Goal: Complete application form: Complete application form

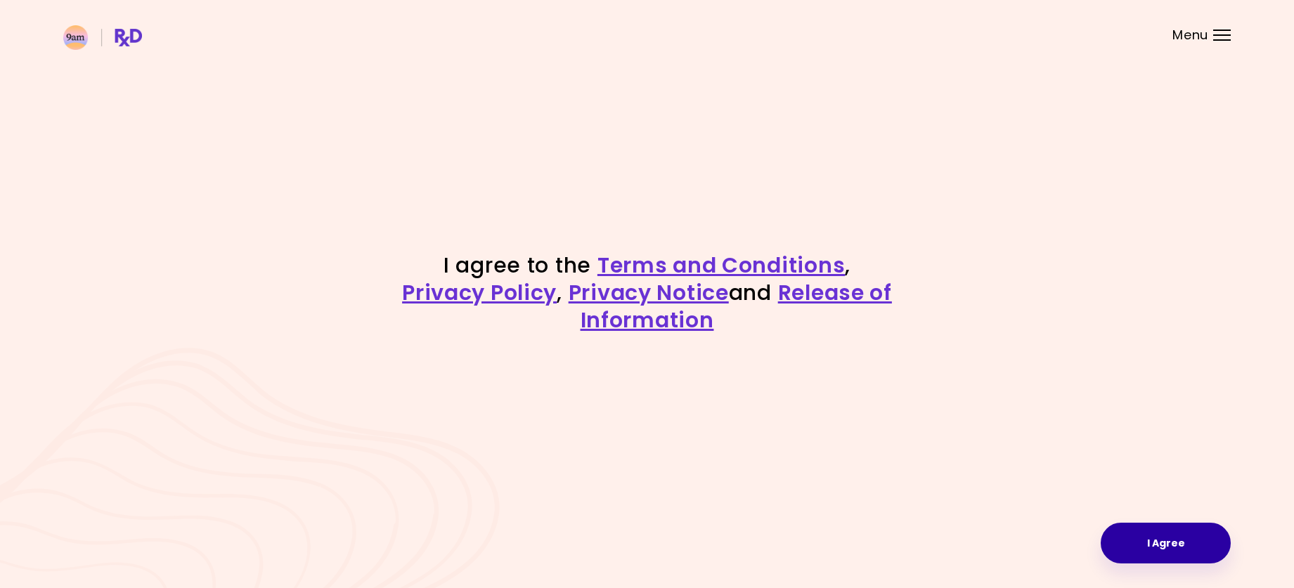
click at [1150, 539] on button "I Agree" at bounding box center [1165, 543] width 130 height 41
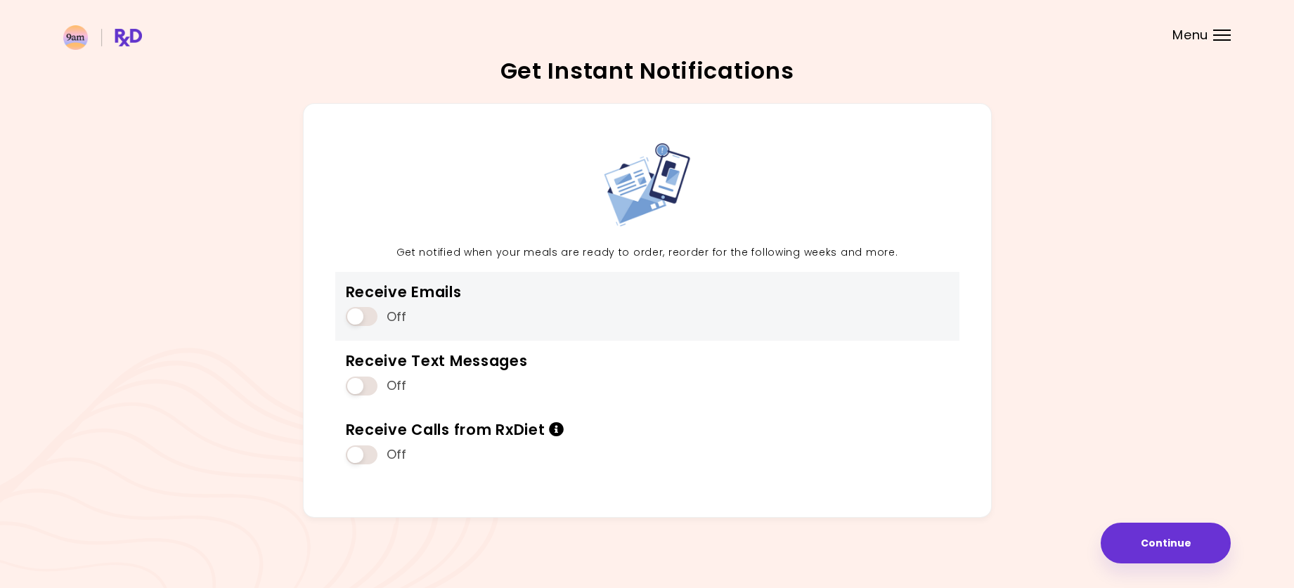
click at [351, 314] on span at bounding box center [362, 316] width 32 height 19
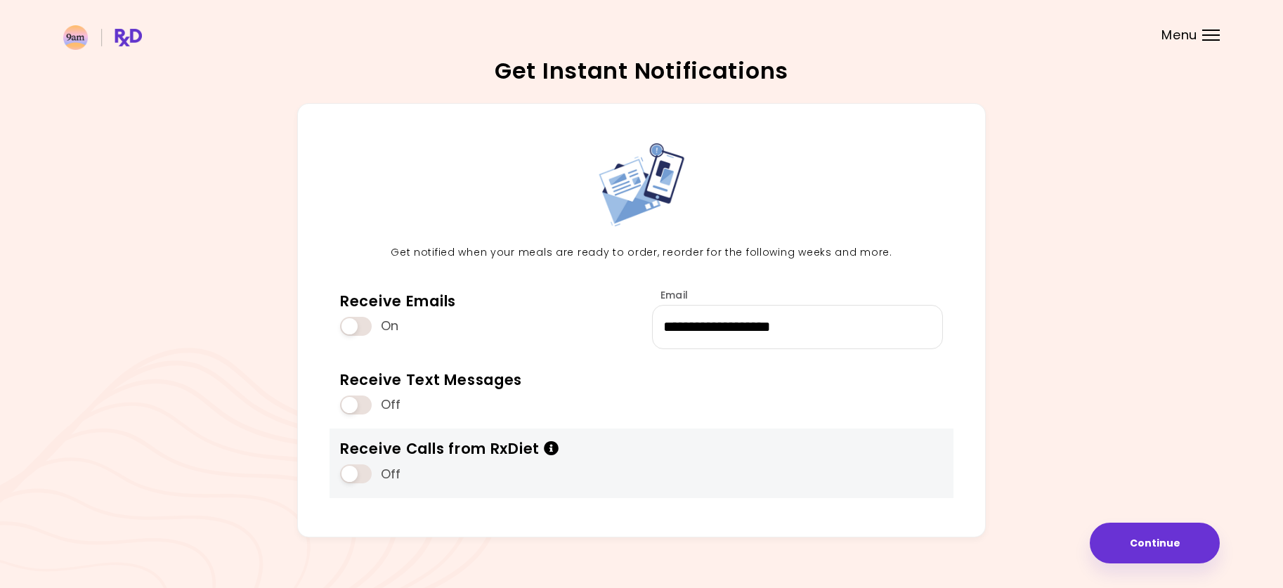
click at [552, 447] on icon "Info" at bounding box center [551, 448] width 15 height 15
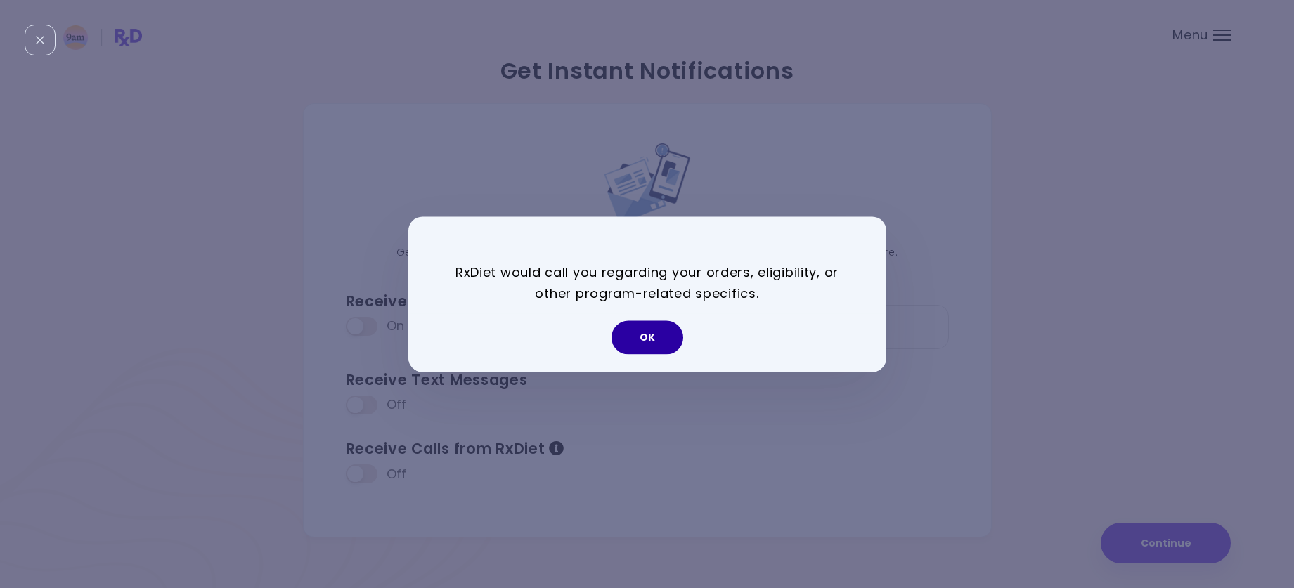
click at [646, 342] on button "OK" at bounding box center [647, 337] width 72 height 34
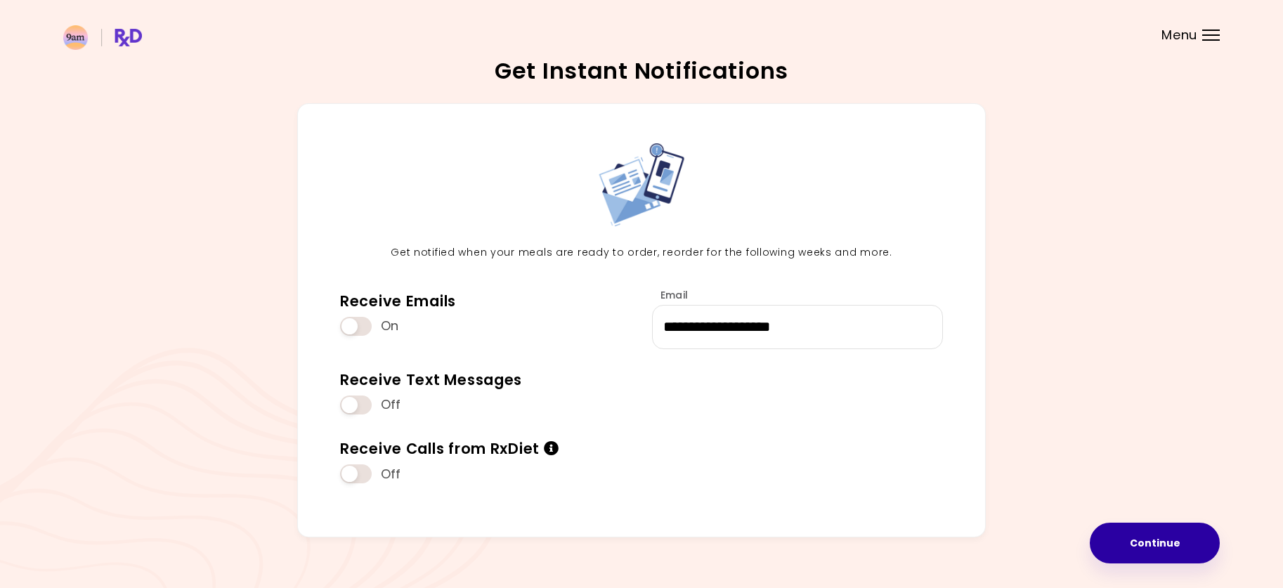
click at [1134, 551] on button "Continue" at bounding box center [1155, 543] width 130 height 41
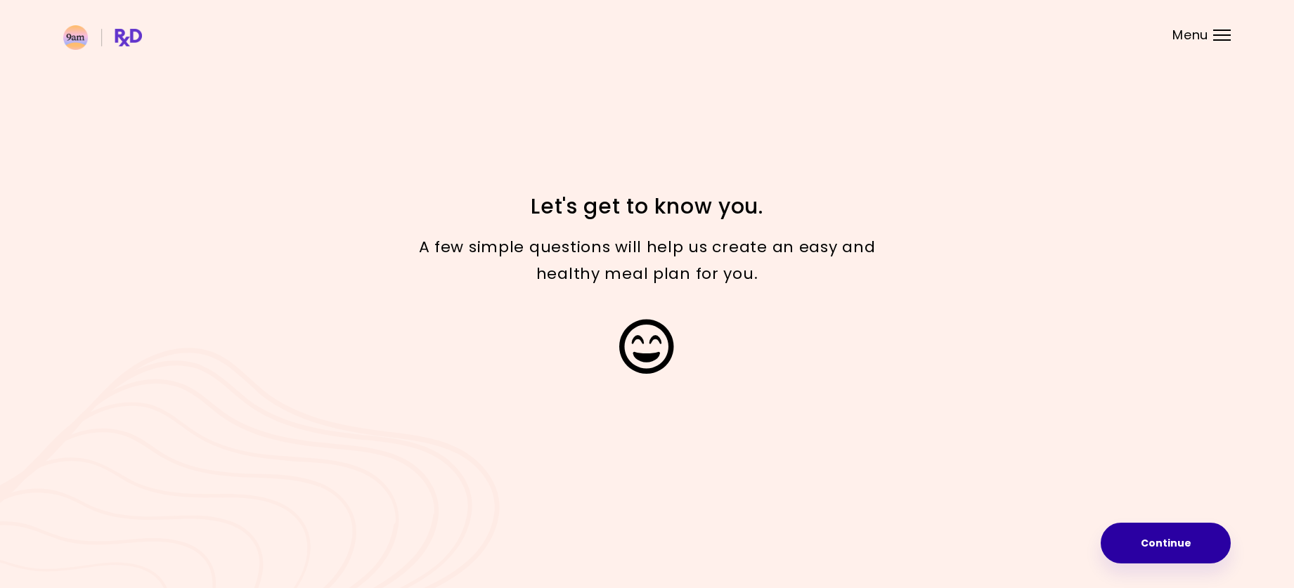
drag, startPoint x: 1150, startPoint y: 533, endPoint x: 1153, endPoint y: 521, distance: 12.3
click at [1149, 531] on button "Continue" at bounding box center [1165, 543] width 130 height 41
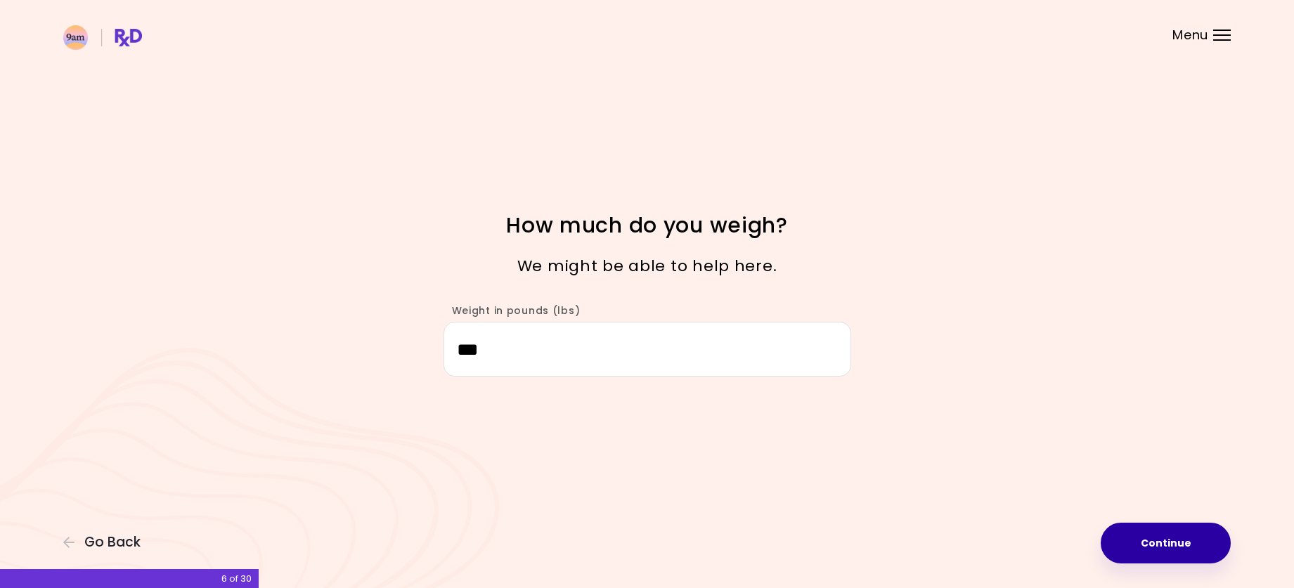
click at [1160, 557] on button "Continue" at bounding box center [1165, 543] width 130 height 41
select select "****"
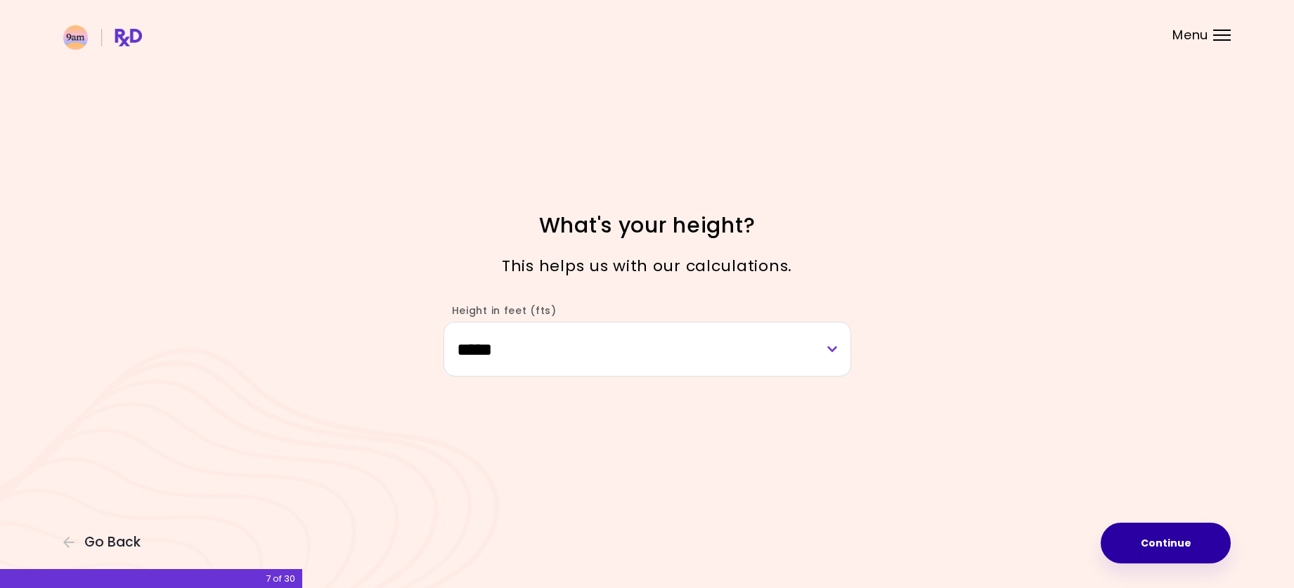
click at [1157, 540] on button "Continue" at bounding box center [1165, 543] width 130 height 41
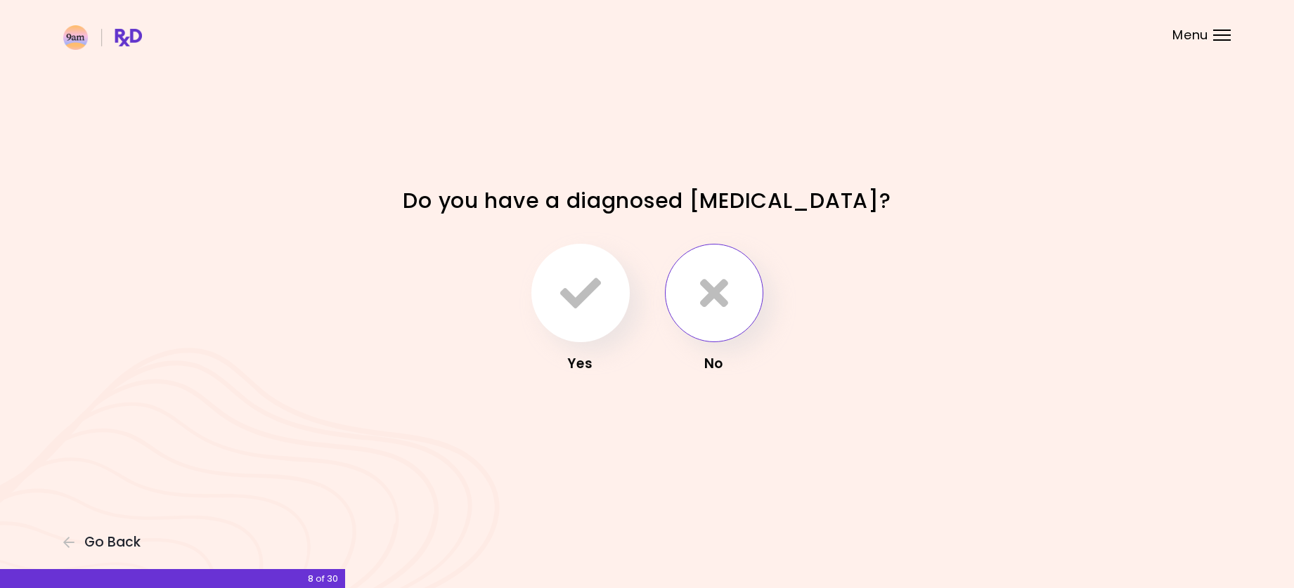
click at [705, 286] on icon "button" at bounding box center [714, 293] width 28 height 41
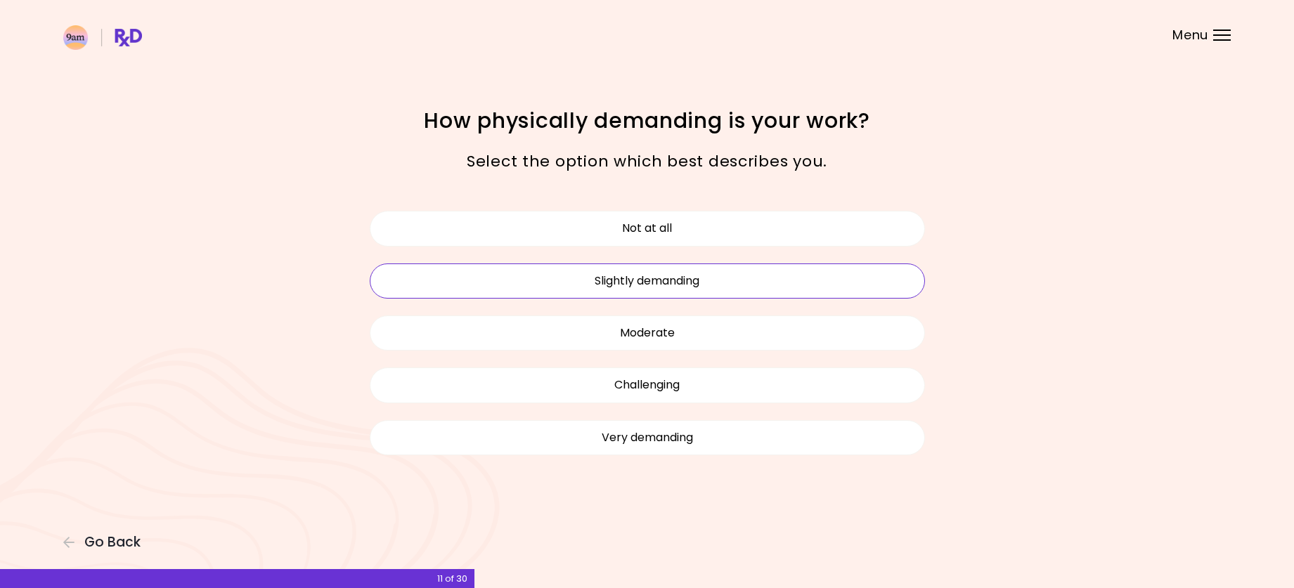
click at [670, 282] on button "Slightly demanding" at bounding box center [647, 281] width 555 height 35
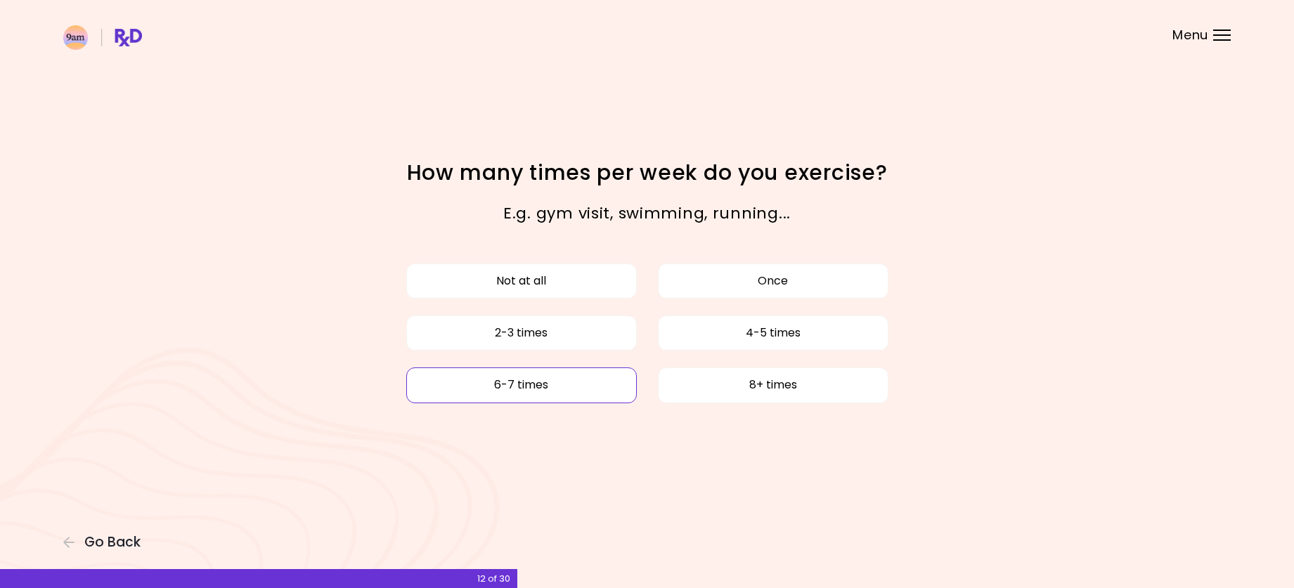
click at [536, 384] on button "6-7 times" at bounding box center [521, 385] width 230 height 35
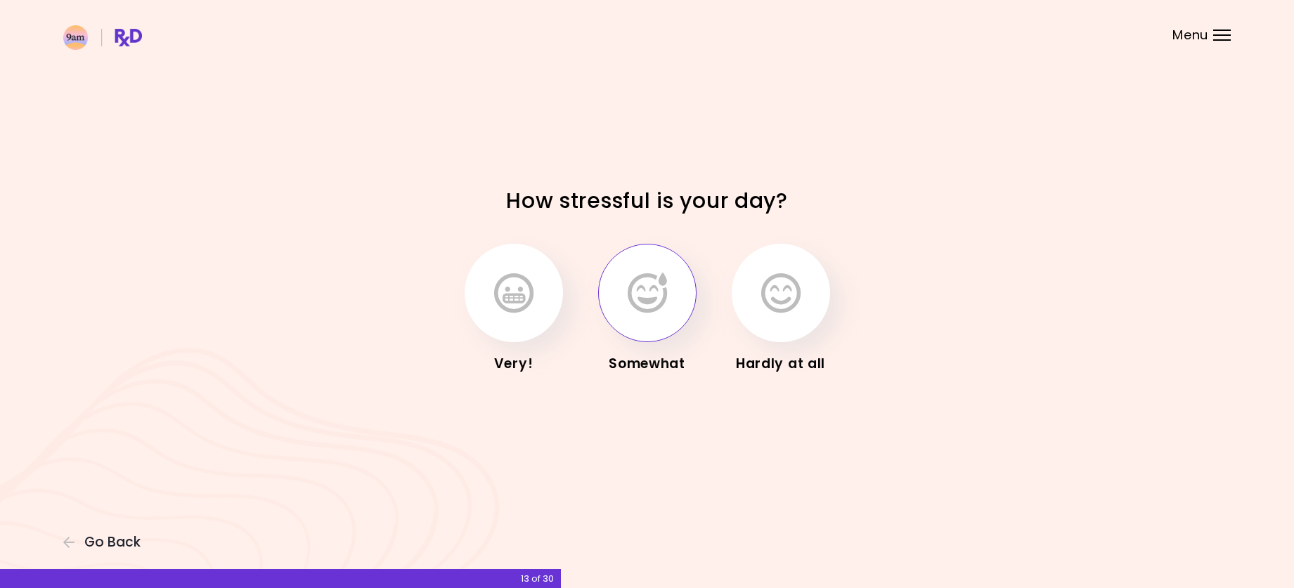
click at [658, 304] on icon "button" at bounding box center [647, 293] width 39 height 41
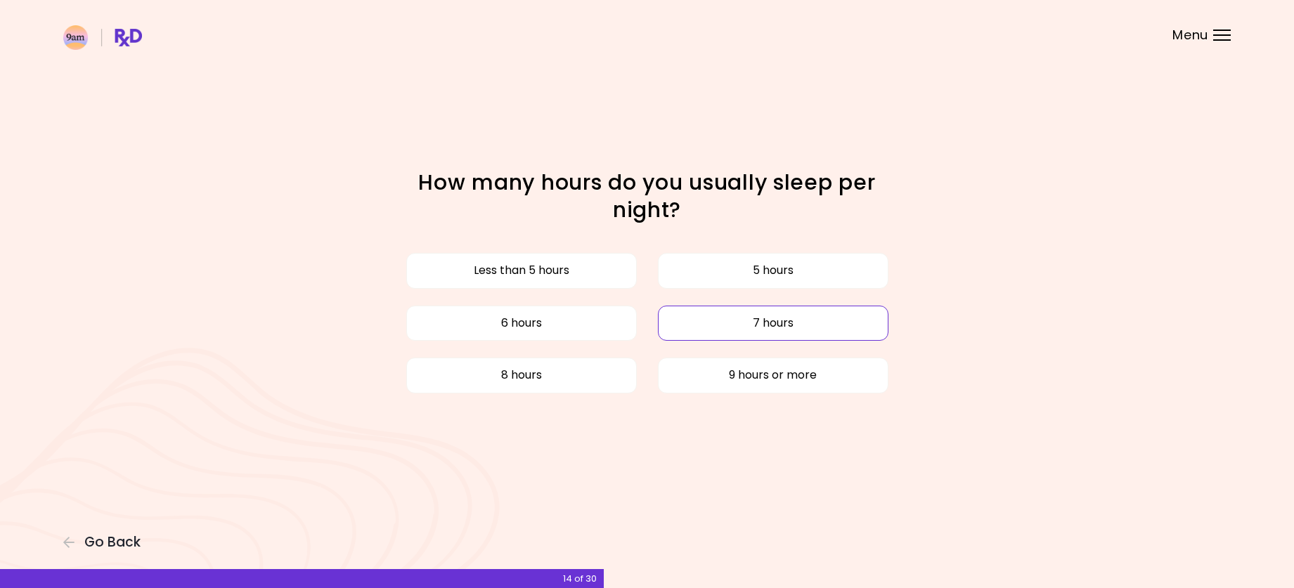
click at [791, 323] on button "7 hours" at bounding box center [773, 323] width 230 height 35
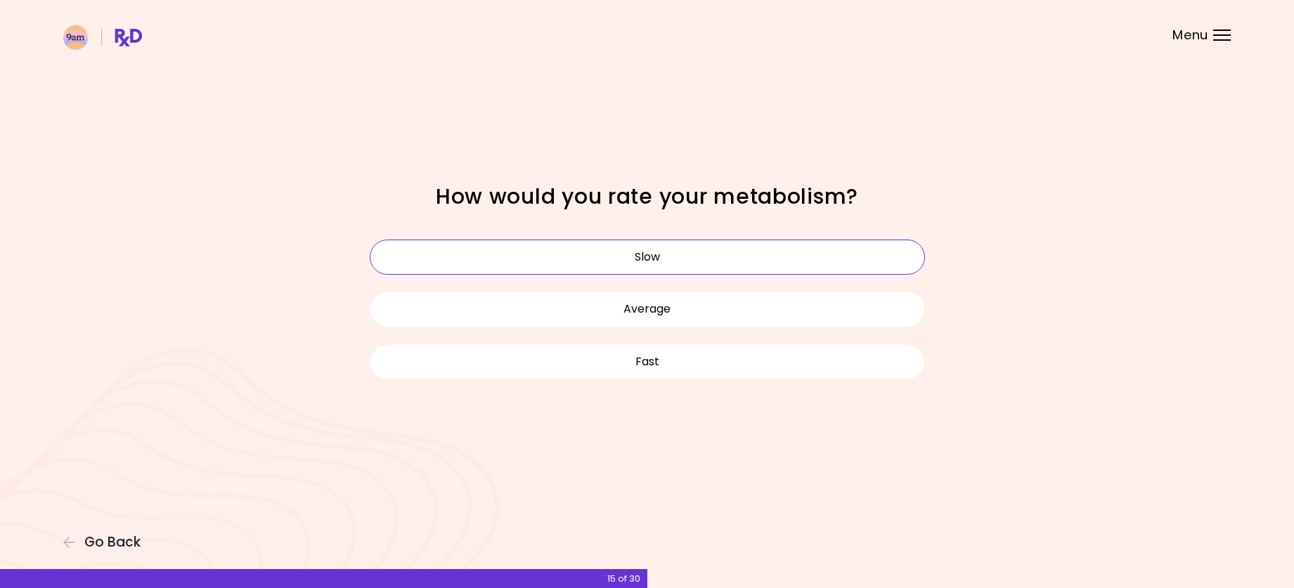
click at [670, 263] on button "Slow" at bounding box center [647, 257] width 555 height 35
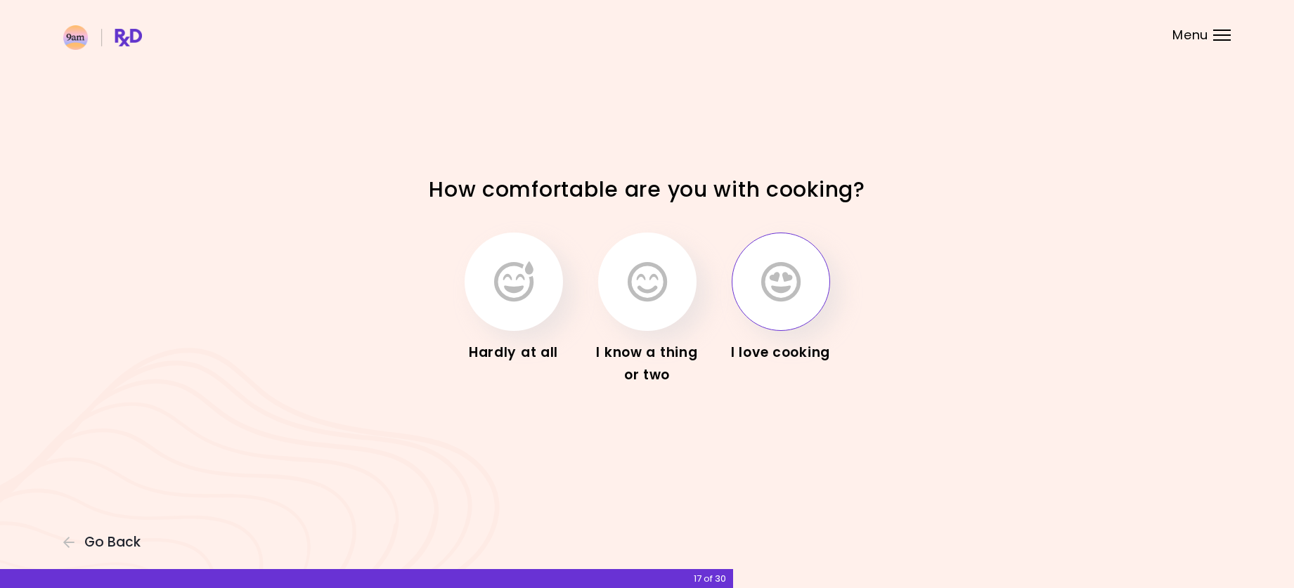
click at [801, 300] on button "button" at bounding box center [780, 282] width 98 height 98
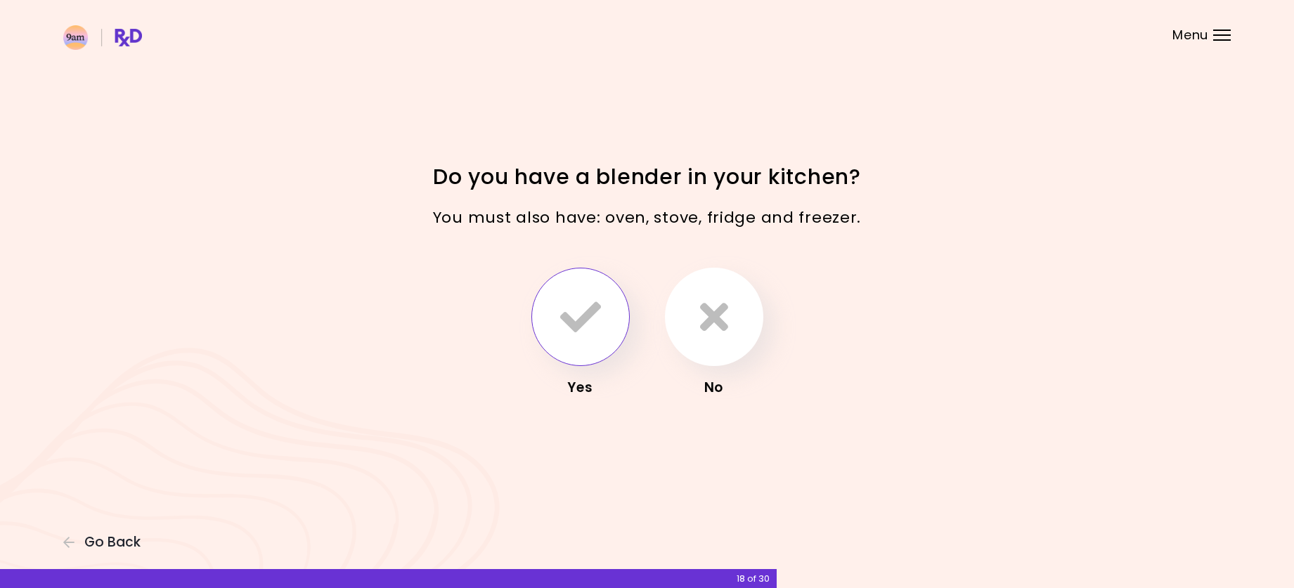
click at [576, 324] on icon "button" at bounding box center [580, 317] width 41 height 41
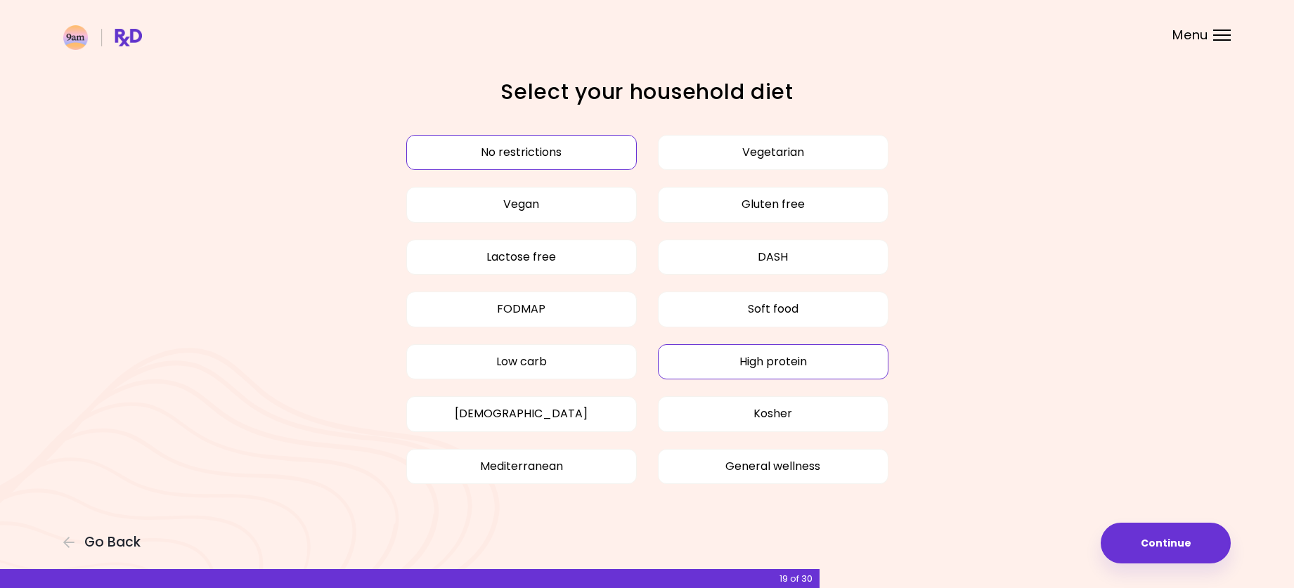
click at [794, 366] on button "High protein" at bounding box center [773, 361] width 230 height 35
click at [804, 462] on button "General wellness" at bounding box center [773, 466] width 230 height 35
click at [1145, 538] on button "Continue" at bounding box center [1165, 543] width 130 height 41
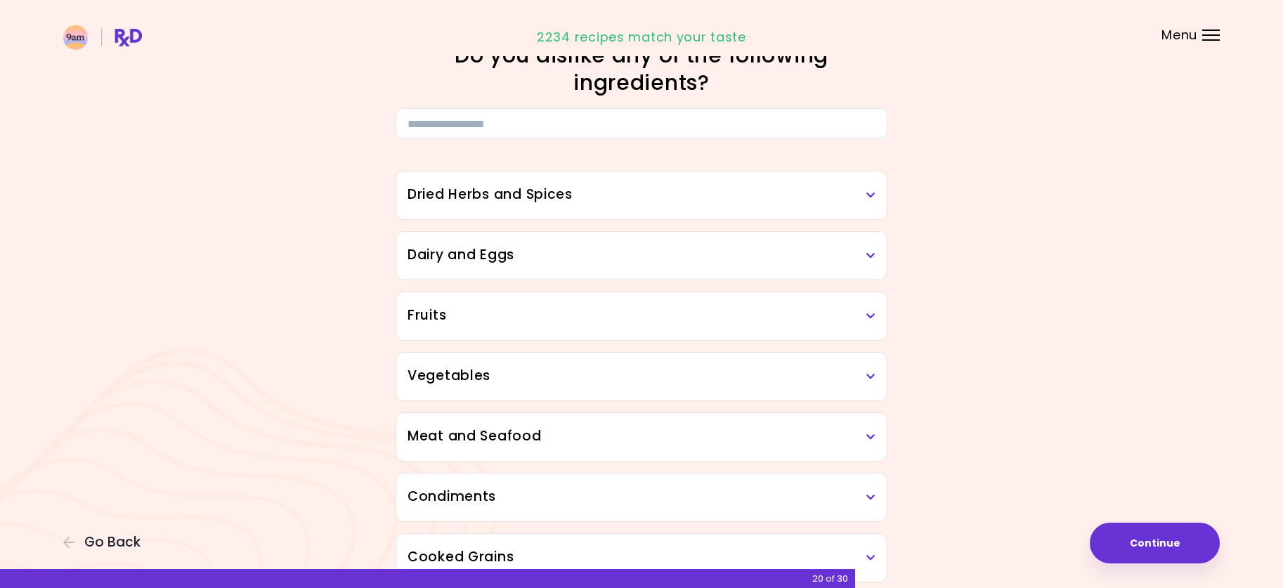
scroll to position [70, 0]
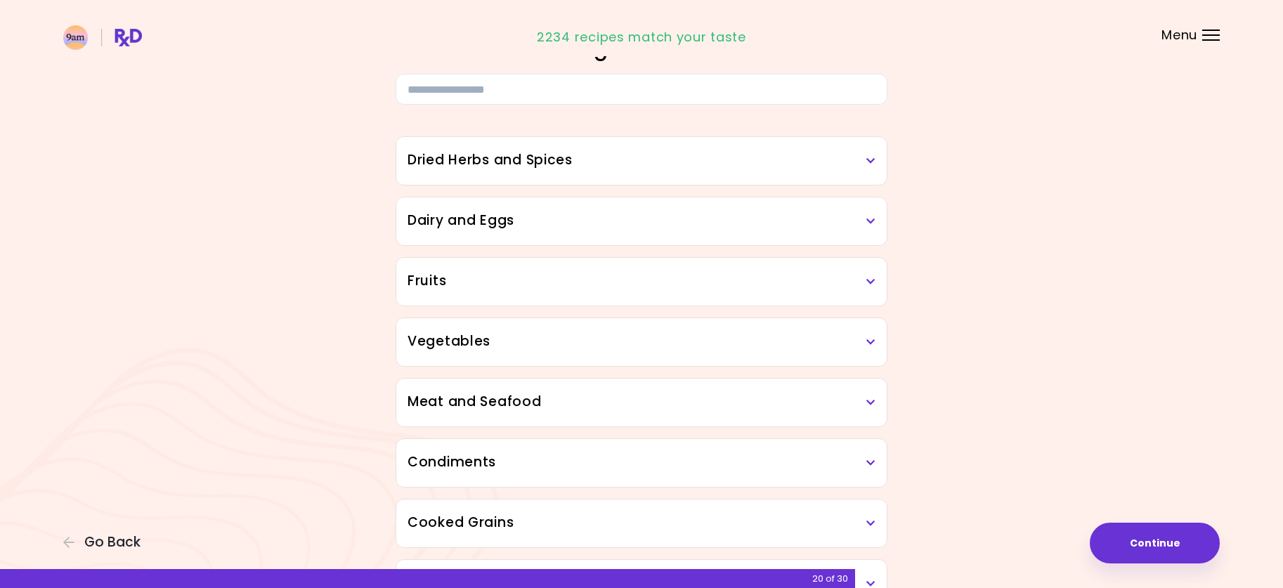
click at [873, 402] on icon at bounding box center [870, 403] width 9 height 10
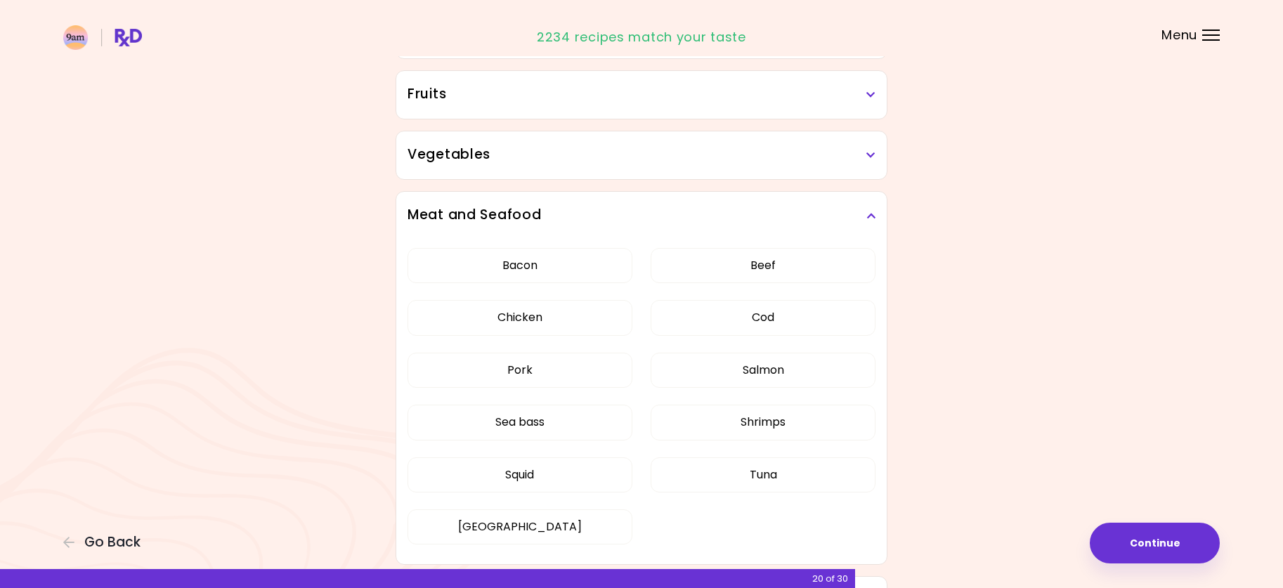
scroll to position [281, 0]
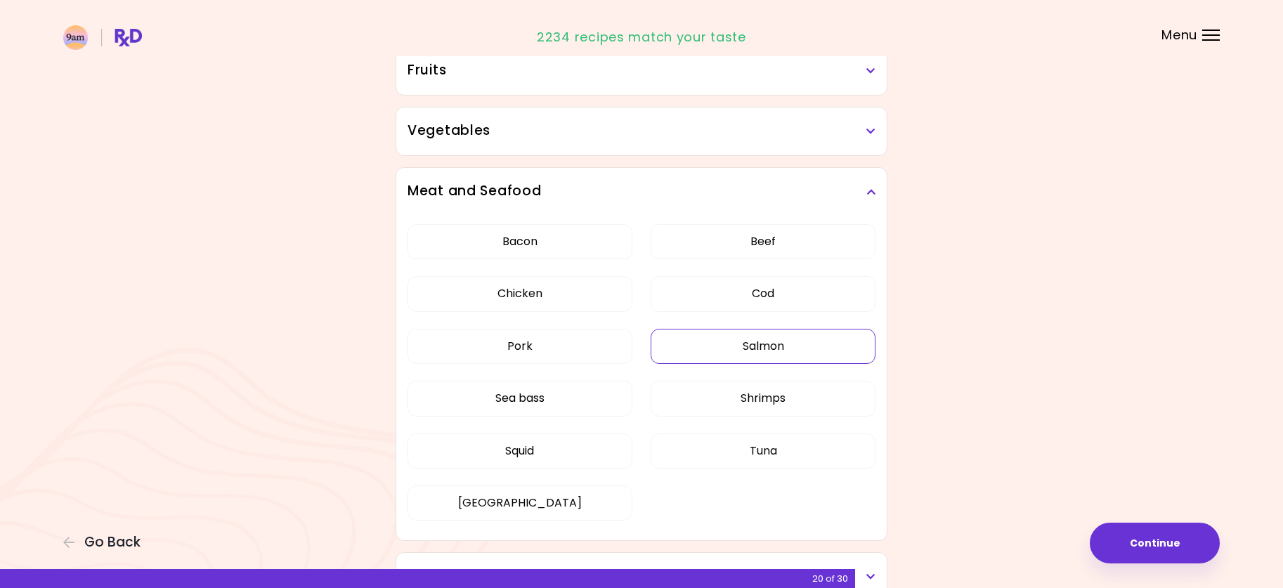
click at [744, 350] on button "Salmon" at bounding box center [763, 346] width 225 height 35
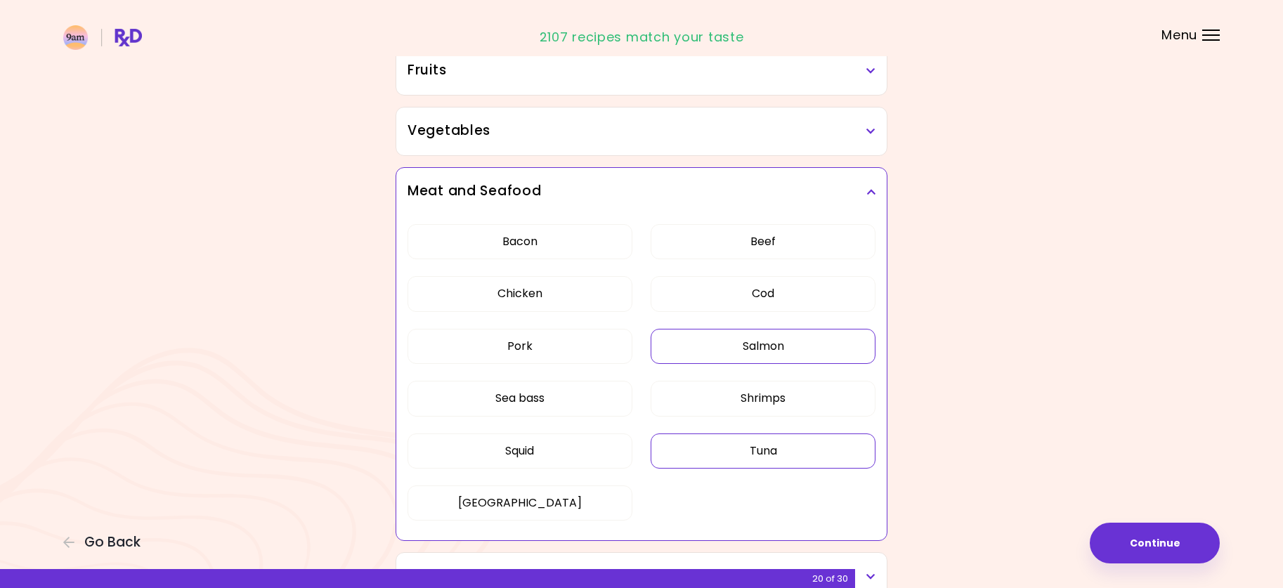
click at [822, 459] on button "Tuna" at bounding box center [763, 451] width 225 height 35
click at [524, 443] on button "Squid" at bounding box center [520, 451] width 225 height 35
click at [873, 190] on icon at bounding box center [870, 192] width 9 height 10
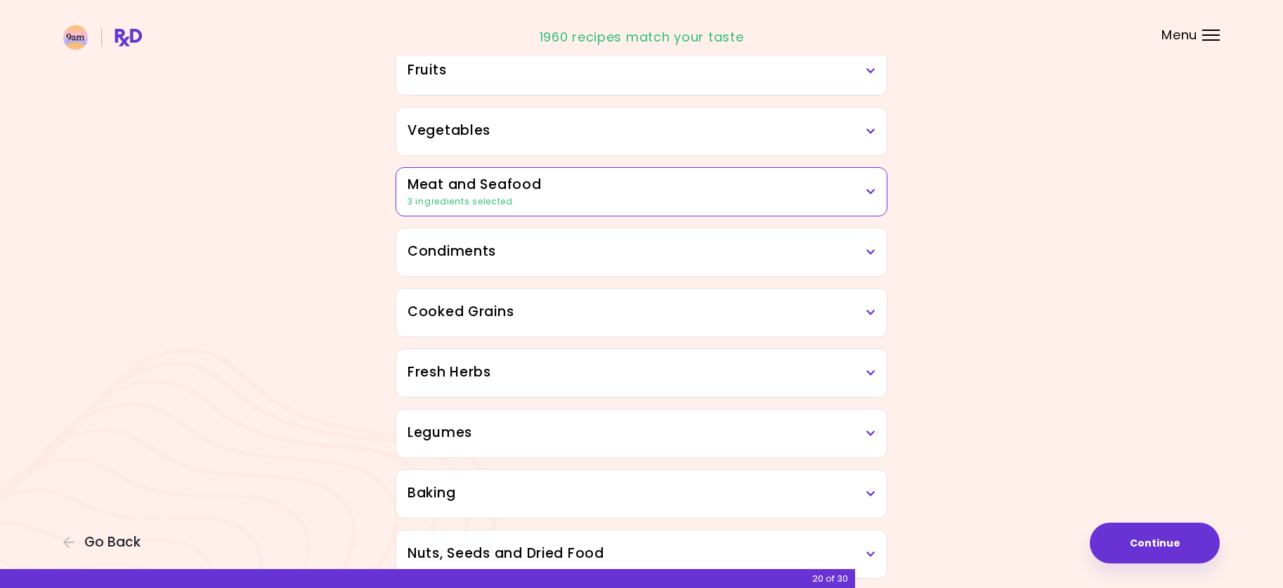
click at [871, 130] on icon at bounding box center [870, 131] width 9 height 10
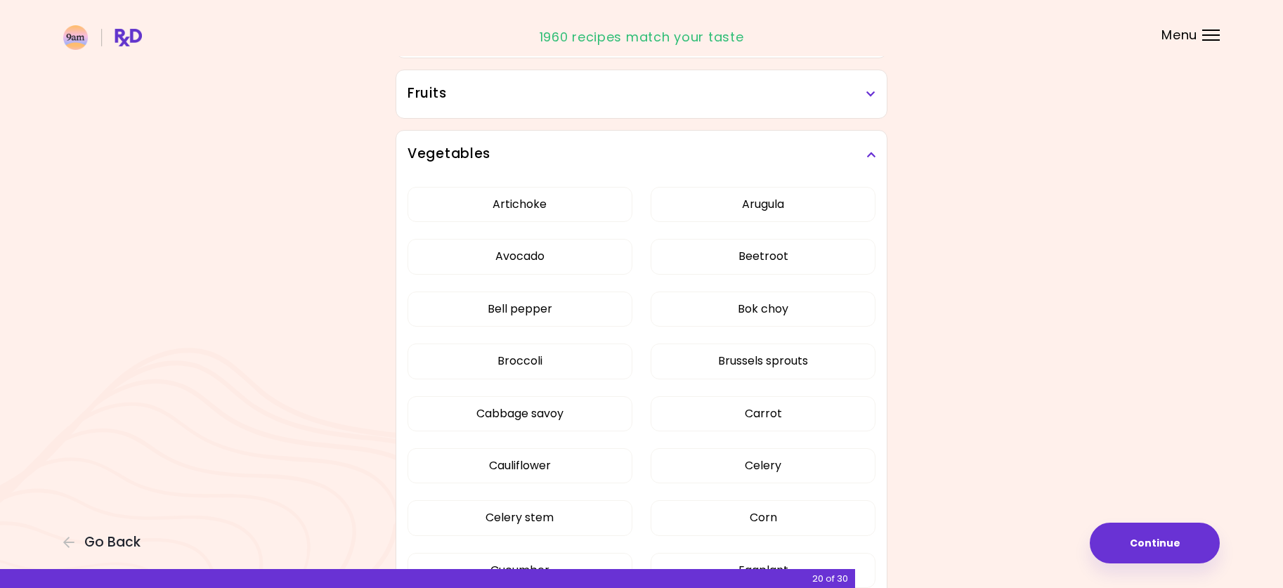
scroll to position [70, 0]
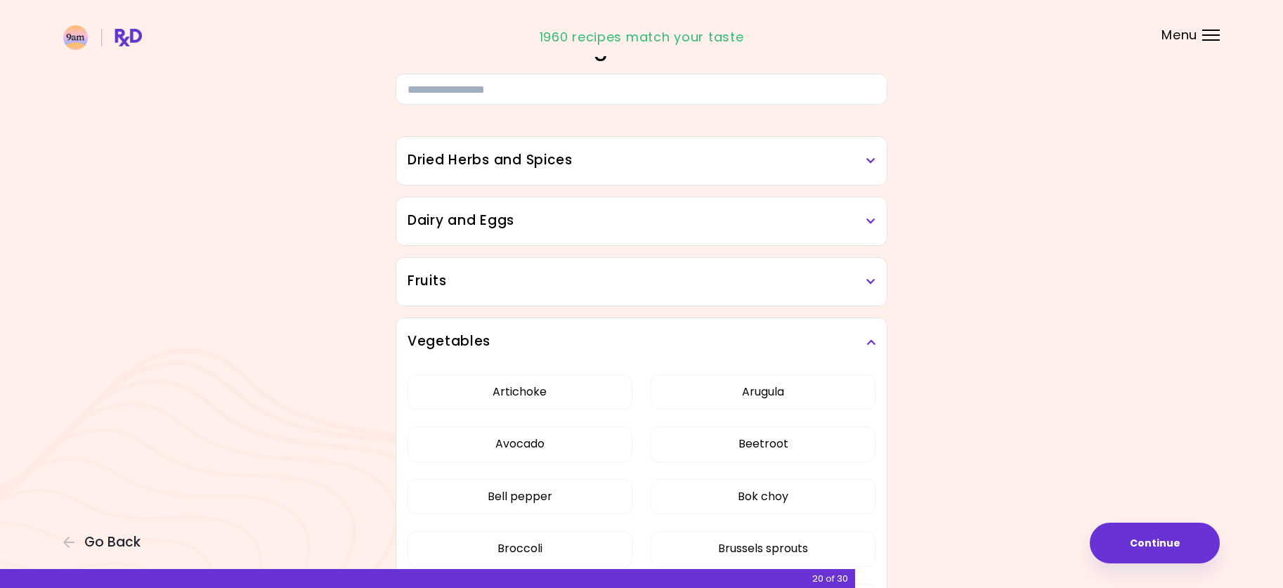
click at [871, 351] on h3 "Vegetables" at bounding box center [642, 342] width 468 height 20
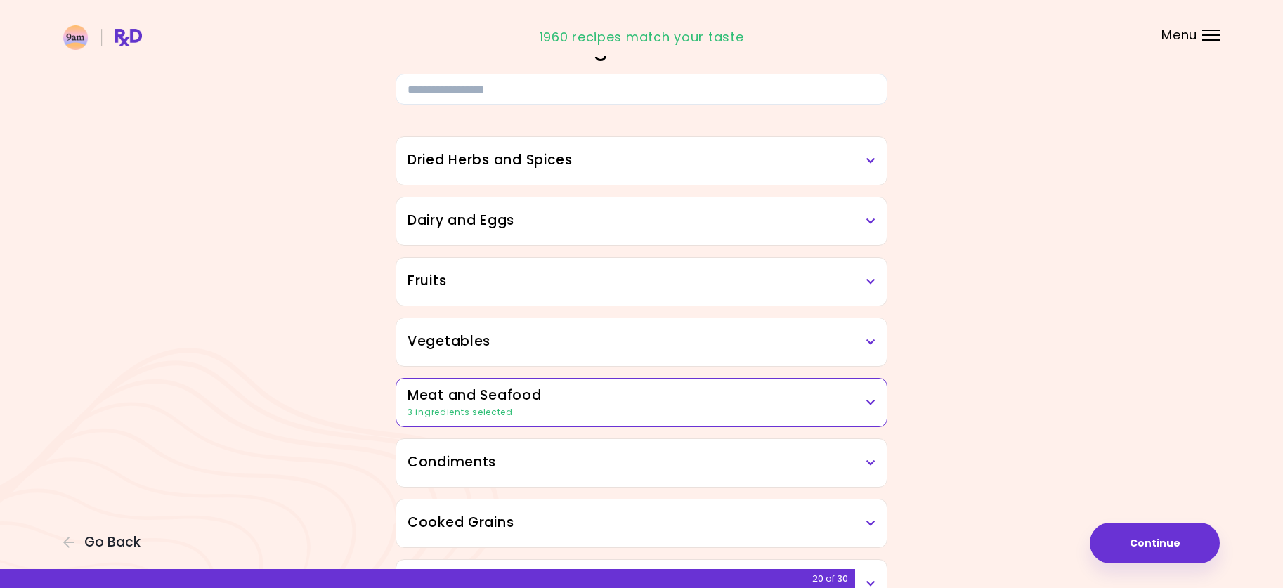
click at [873, 217] on icon at bounding box center [870, 221] width 9 height 10
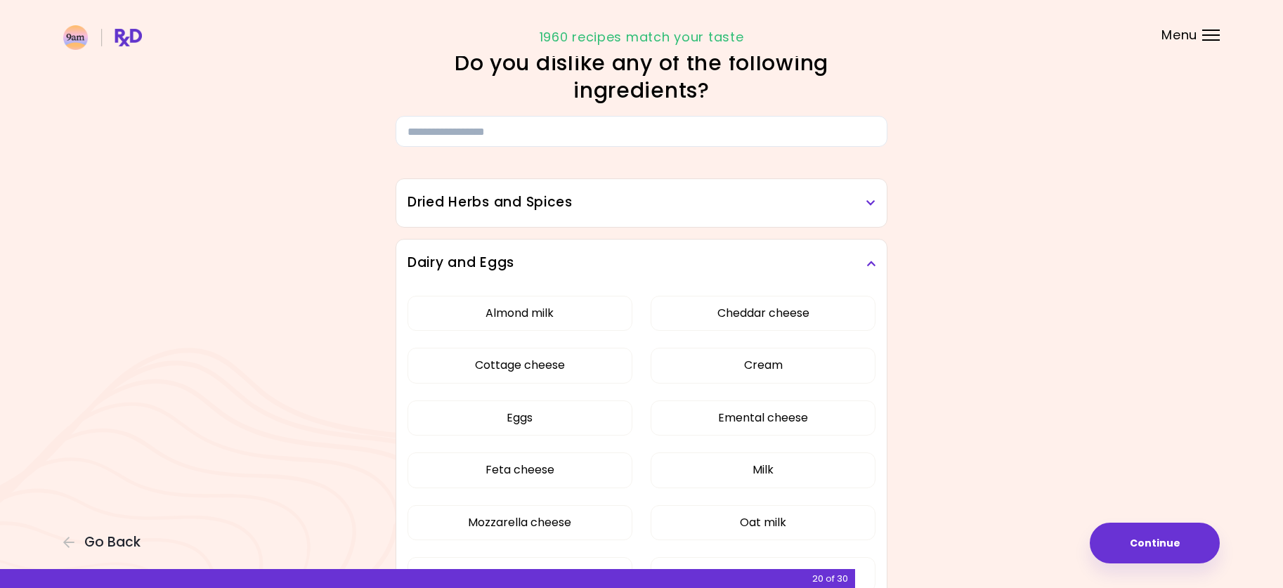
scroll to position [0, 0]
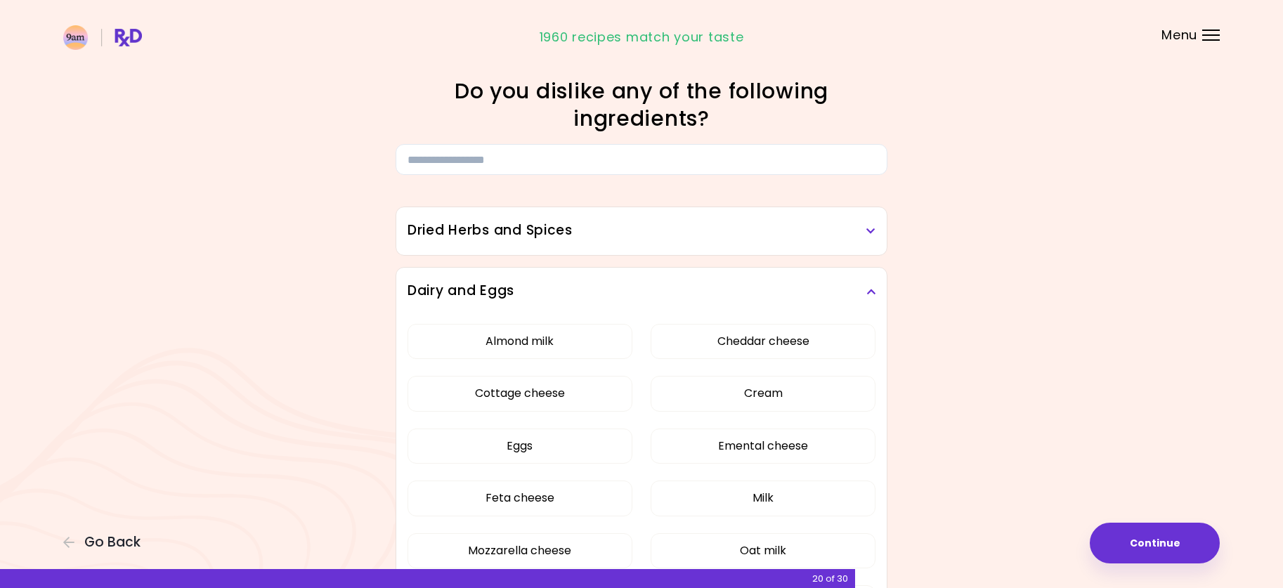
click at [859, 287] on h3 "Dairy and Eggs" at bounding box center [642, 291] width 468 height 20
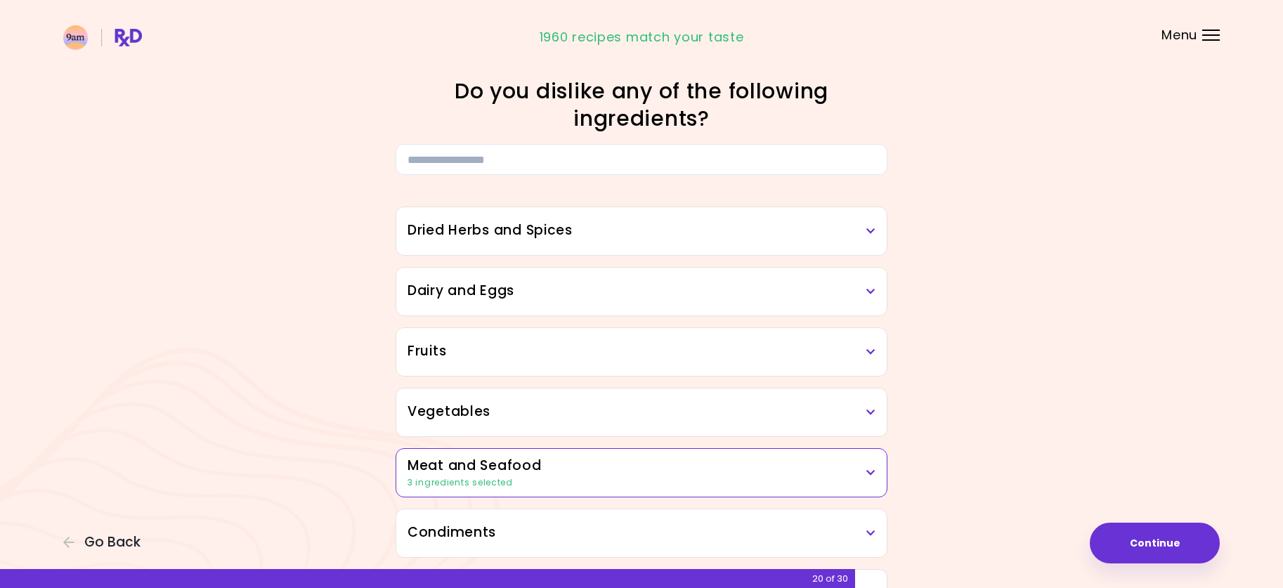
click at [869, 229] on icon at bounding box center [870, 231] width 9 height 10
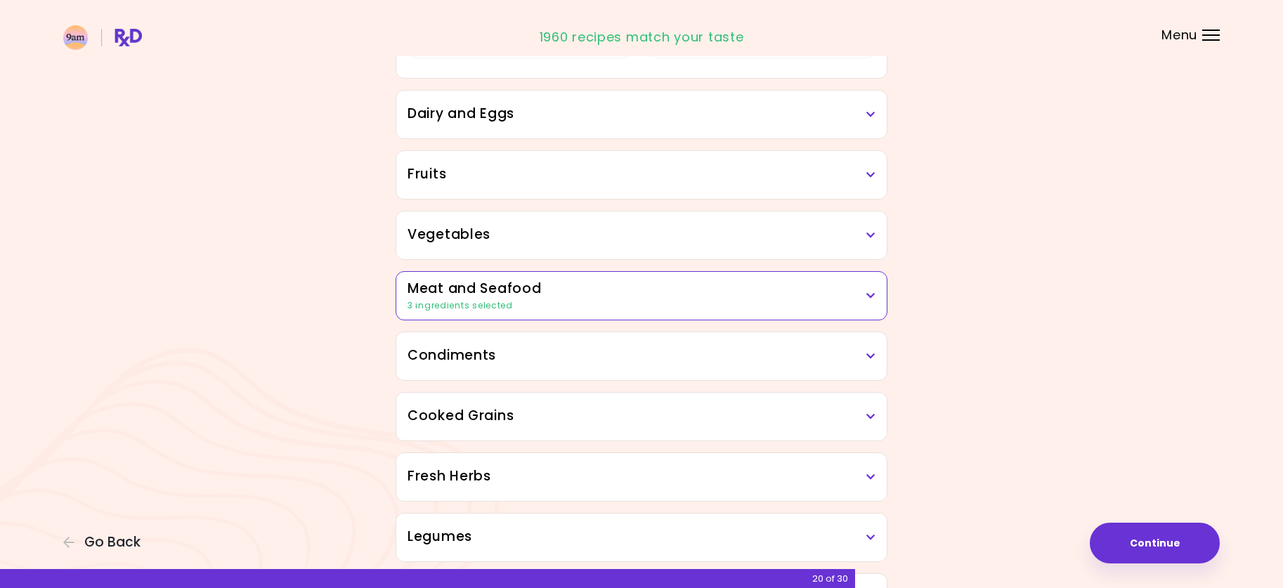
scroll to position [422, 0]
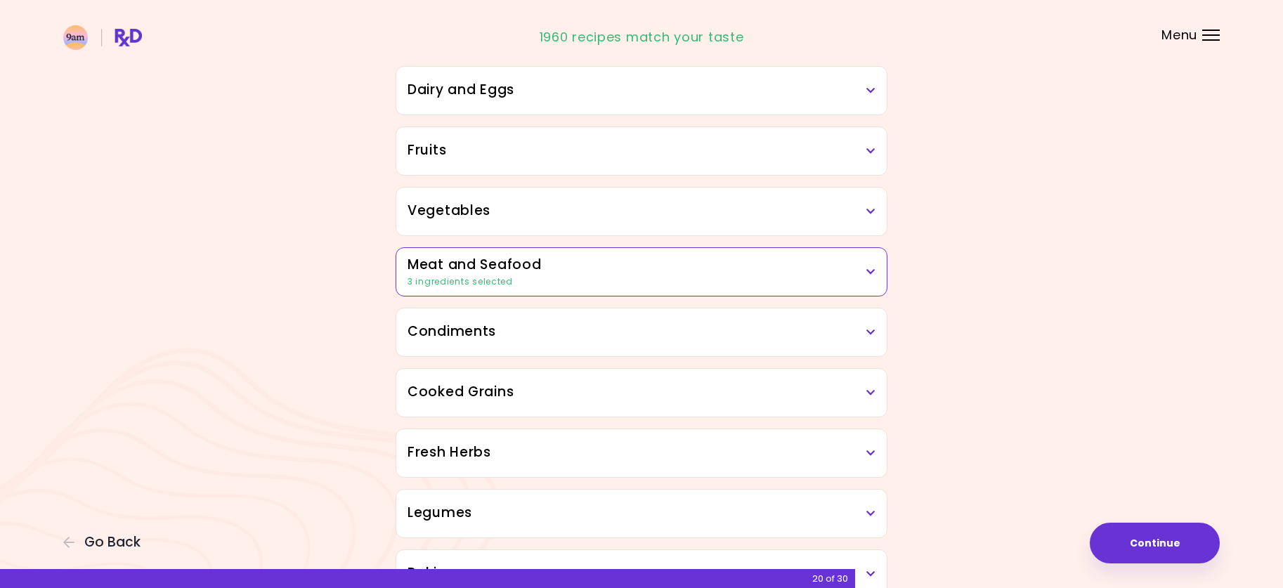
click at [871, 334] on icon at bounding box center [870, 332] width 9 height 10
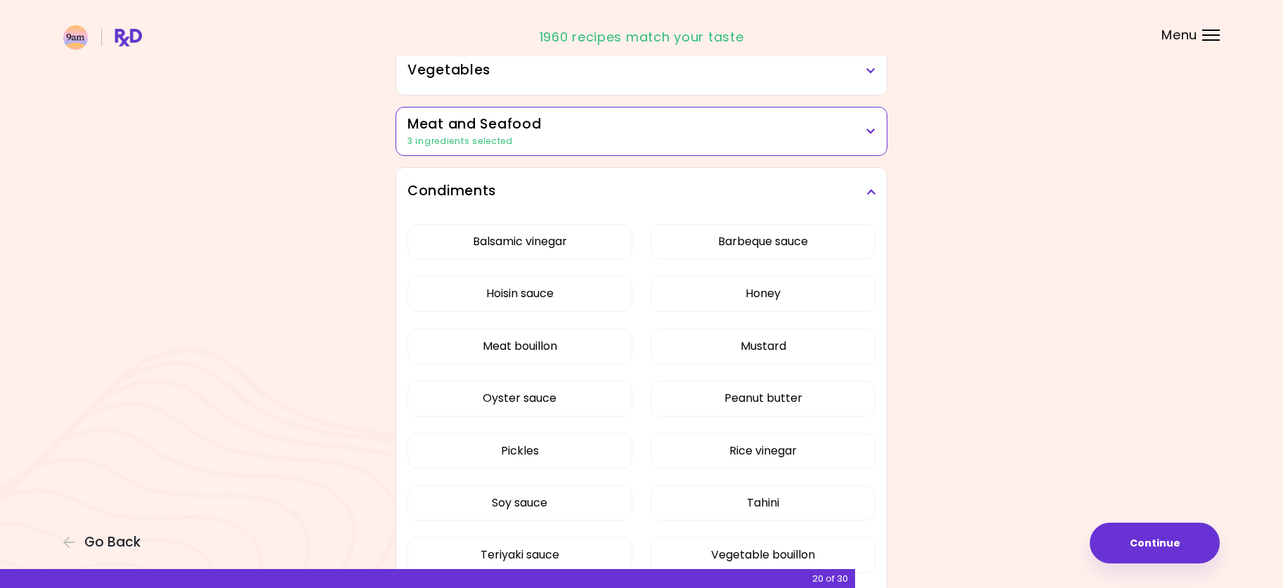
scroll to position [632, 0]
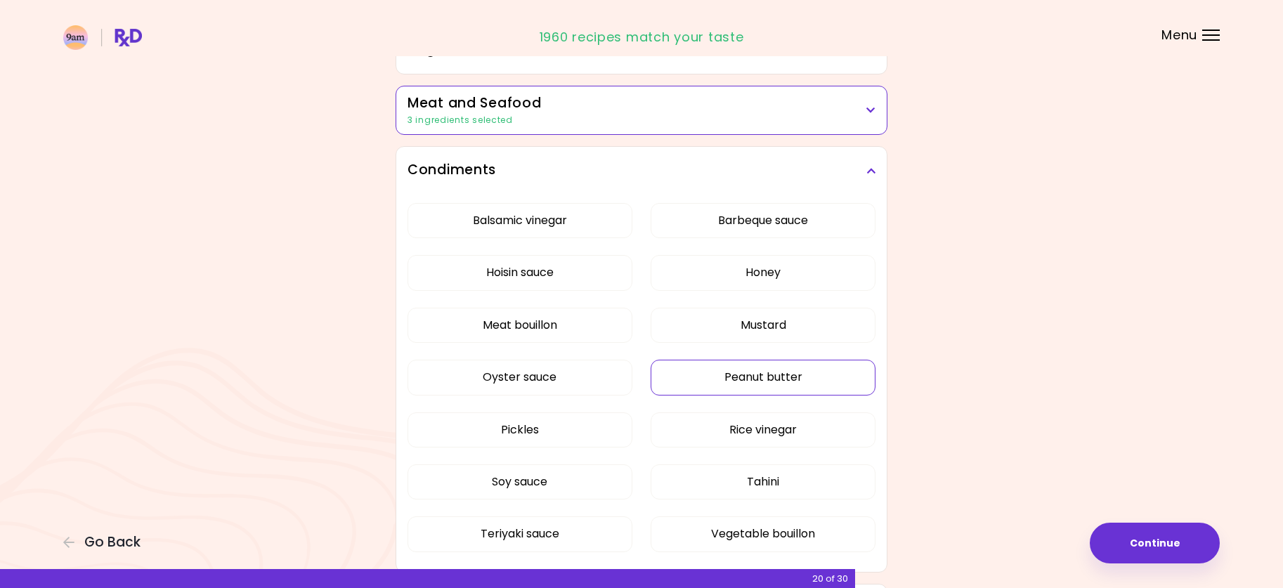
click at [829, 360] on button "Peanut butter" at bounding box center [763, 377] width 225 height 35
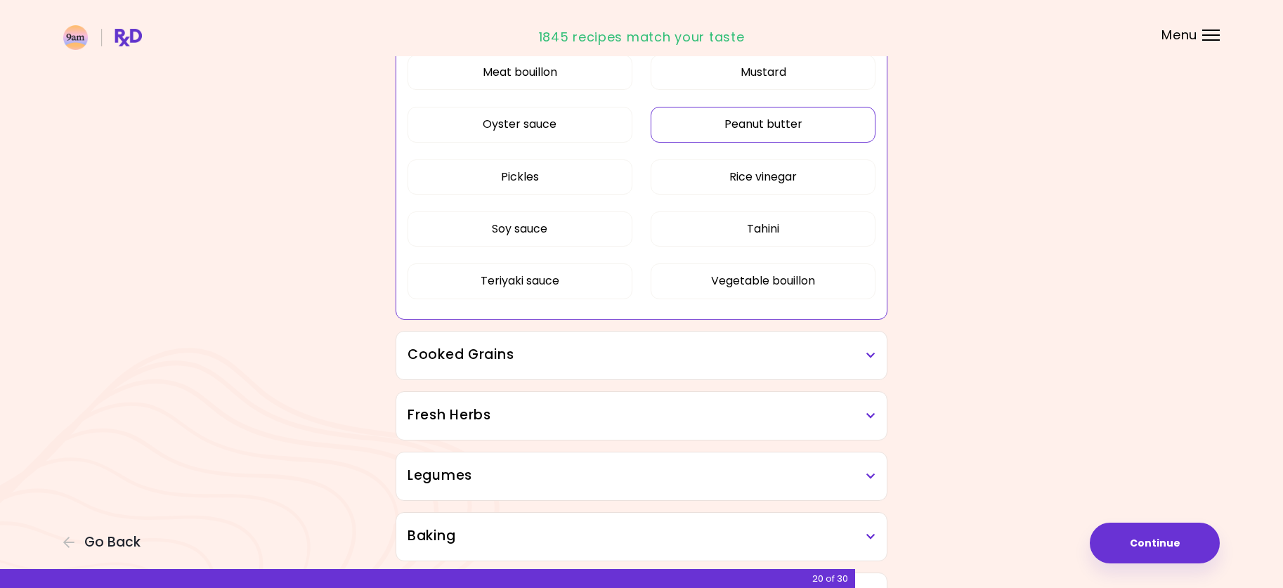
scroll to position [623, 0]
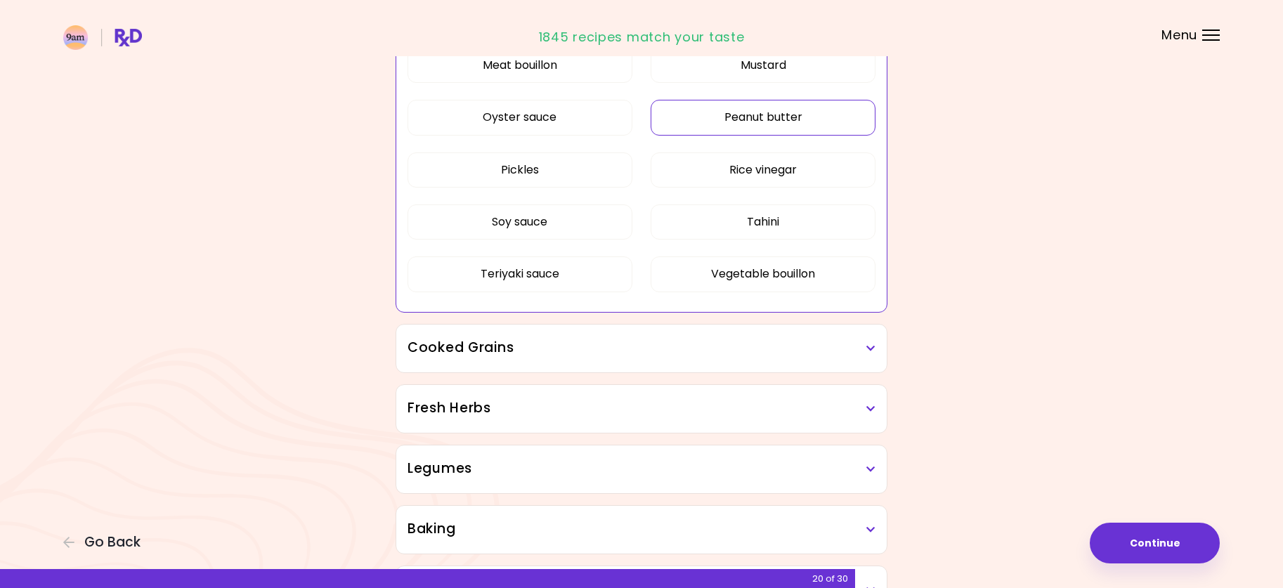
click at [868, 345] on icon at bounding box center [870, 349] width 9 height 10
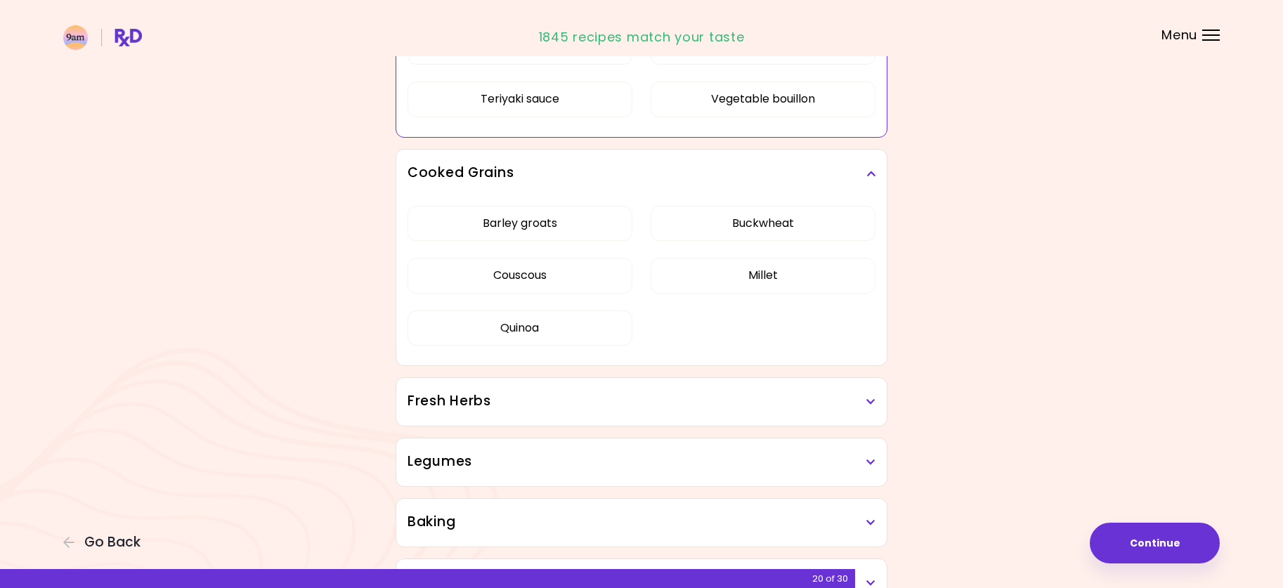
scroll to position [833, 0]
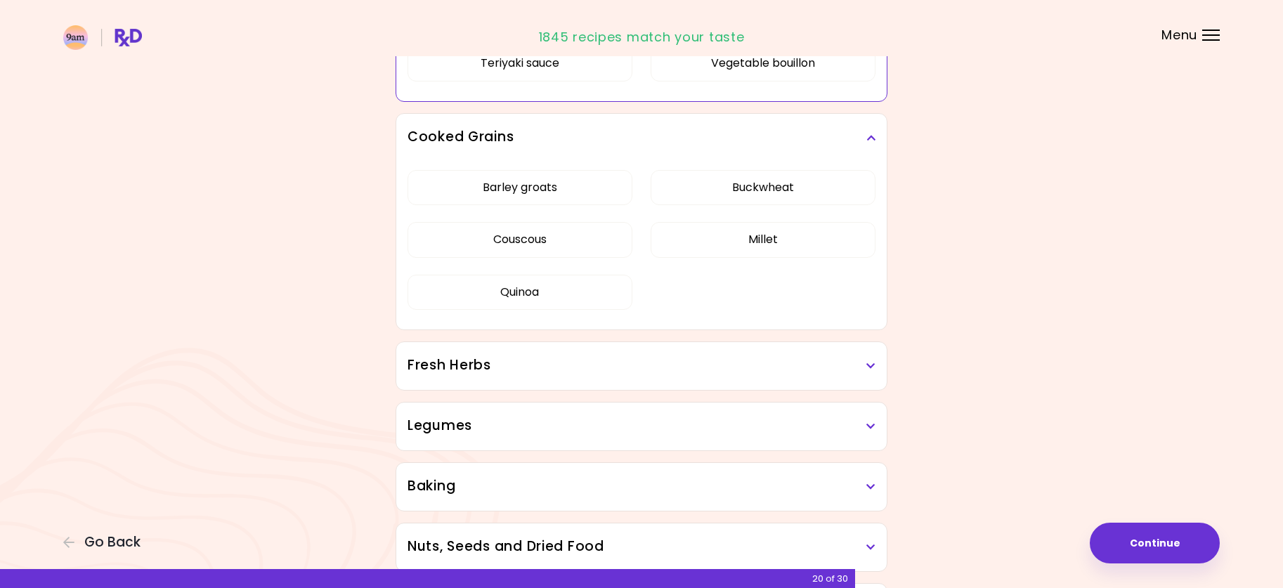
click at [888, 365] on div "Dried Herbs and Spices Adobo Annatto seeds Chilli Cinnamon Cumin [PERSON_NAME] …" at bounding box center [642, 108] width 506 height 1533
click at [856, 359] on h3 "Fresh Herbs" at bounding box center [642, 366] width 468 height 20
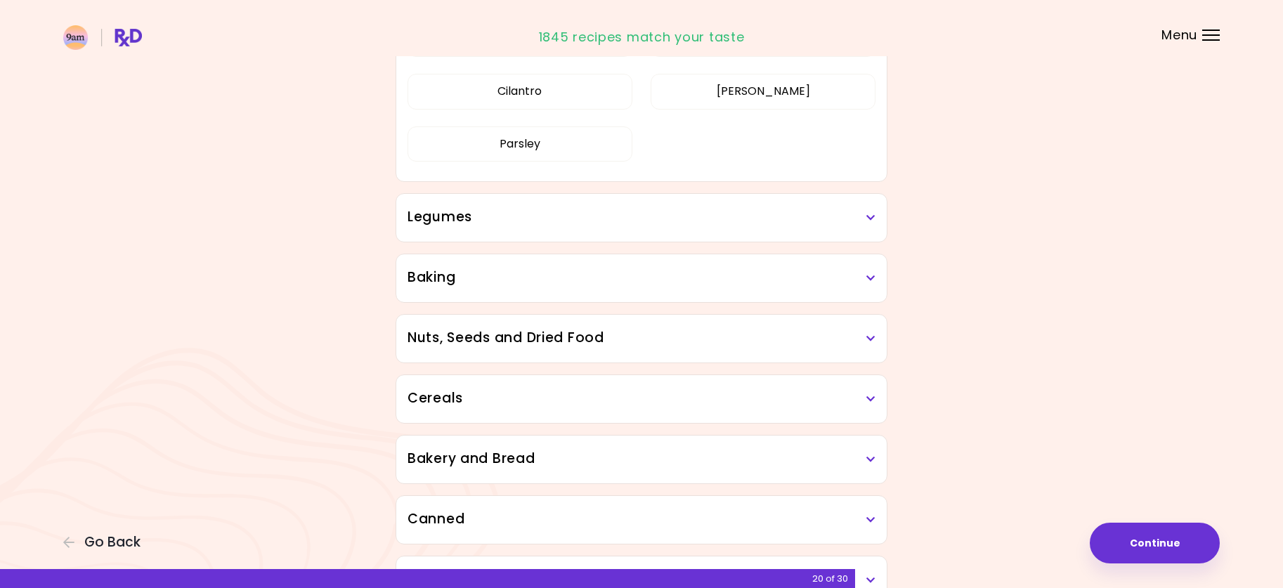
scroll to position [1255, 0]
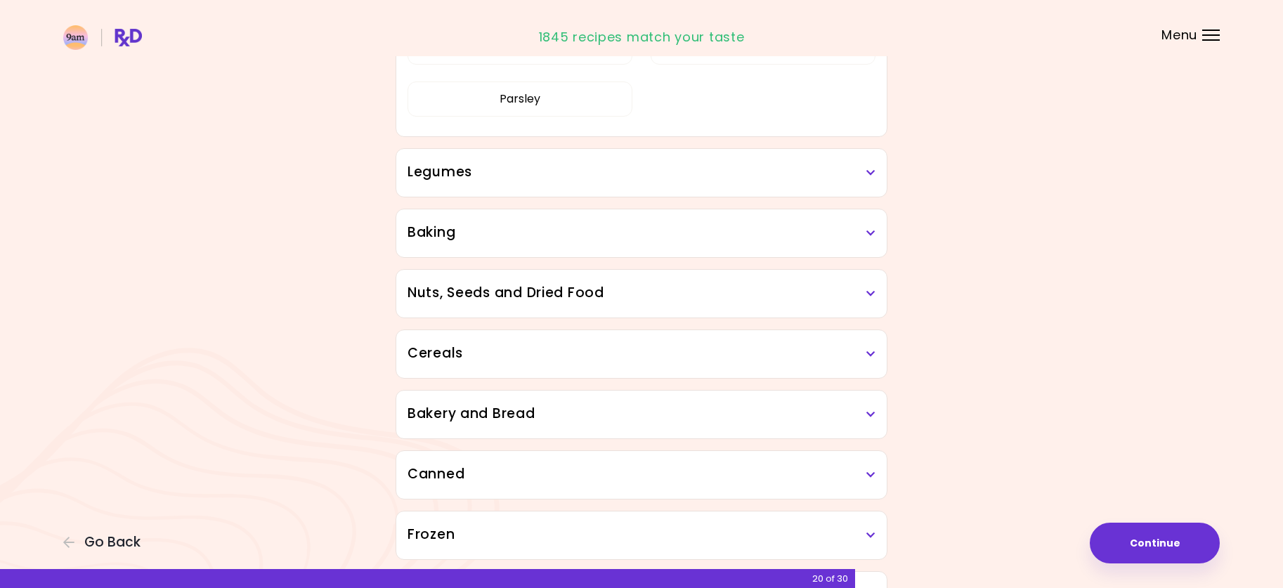
click at [793, 174] on h3 "Legumes" at bounding box center [642, 172] width 468 height 20
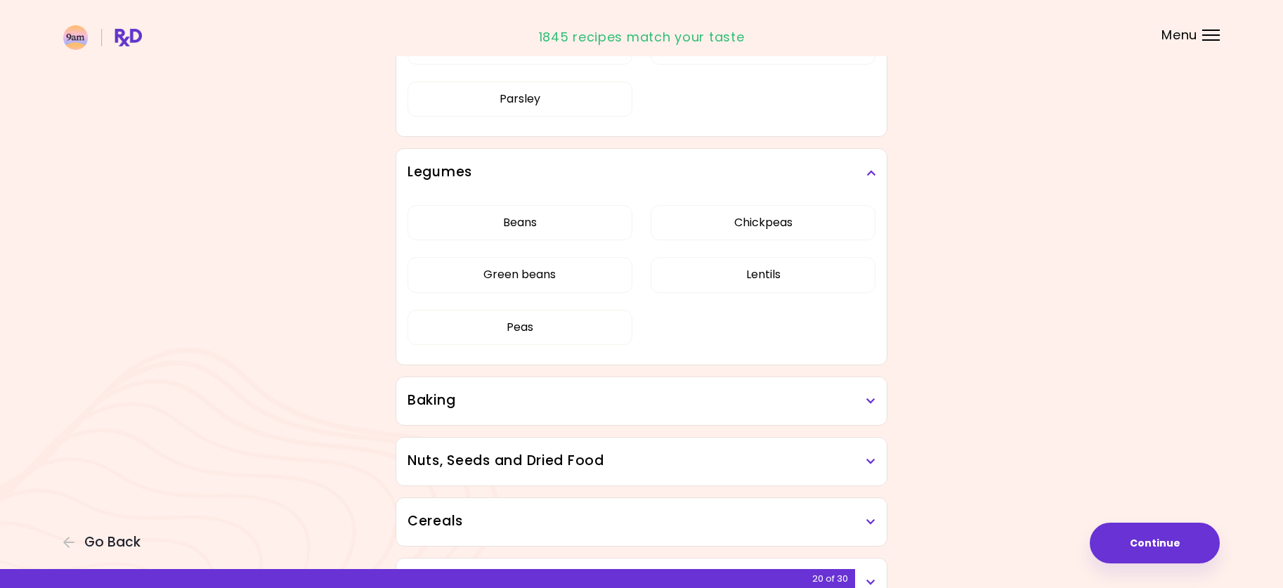
click at [842, 413] on div "Baking" at bounding box center [641, 401] width 490 height 48
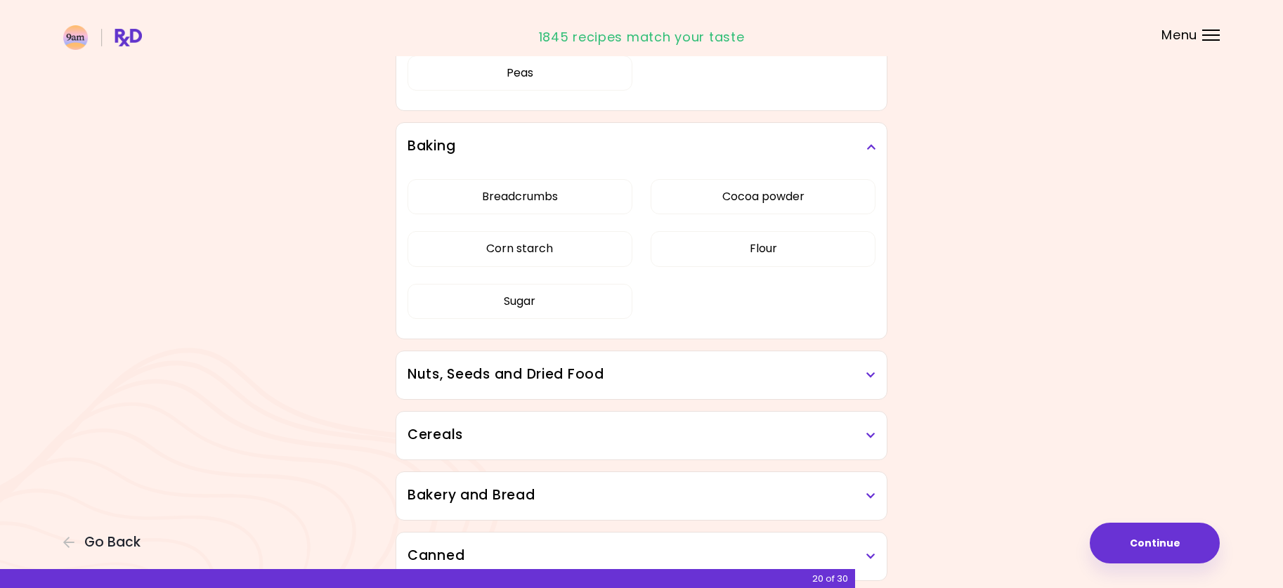
scroll to position [1536, 0]
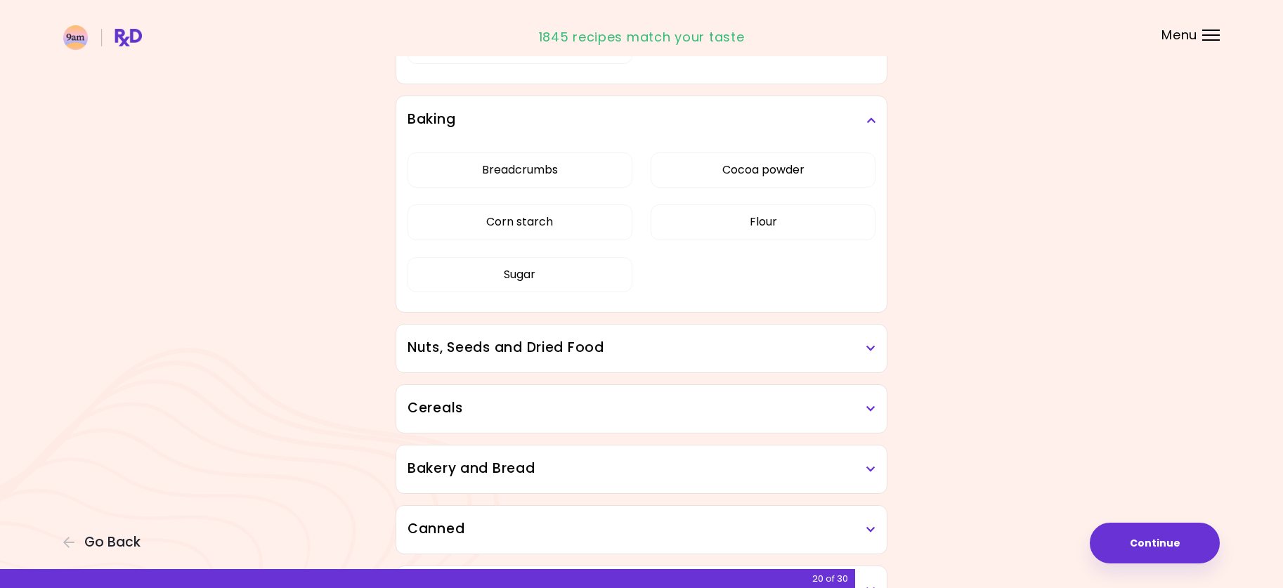
click at [827, 352] on h3 "Nuts, Seeds and Dried Food" at bounding box center [642, 348] width 468 height 20
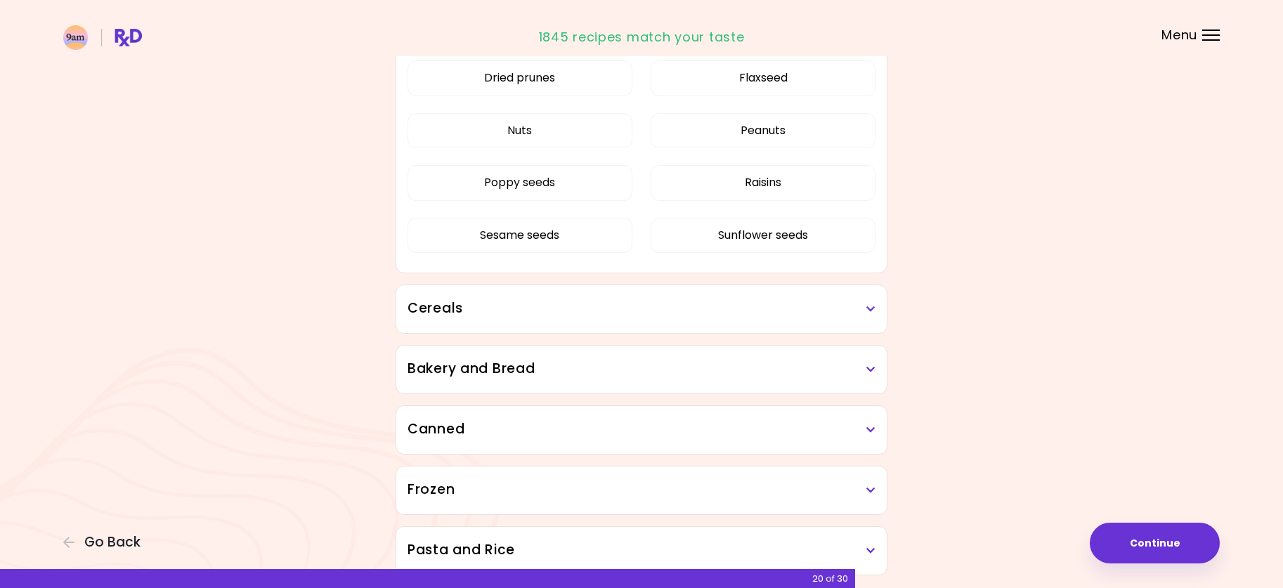
scroll to position [1958, 0]
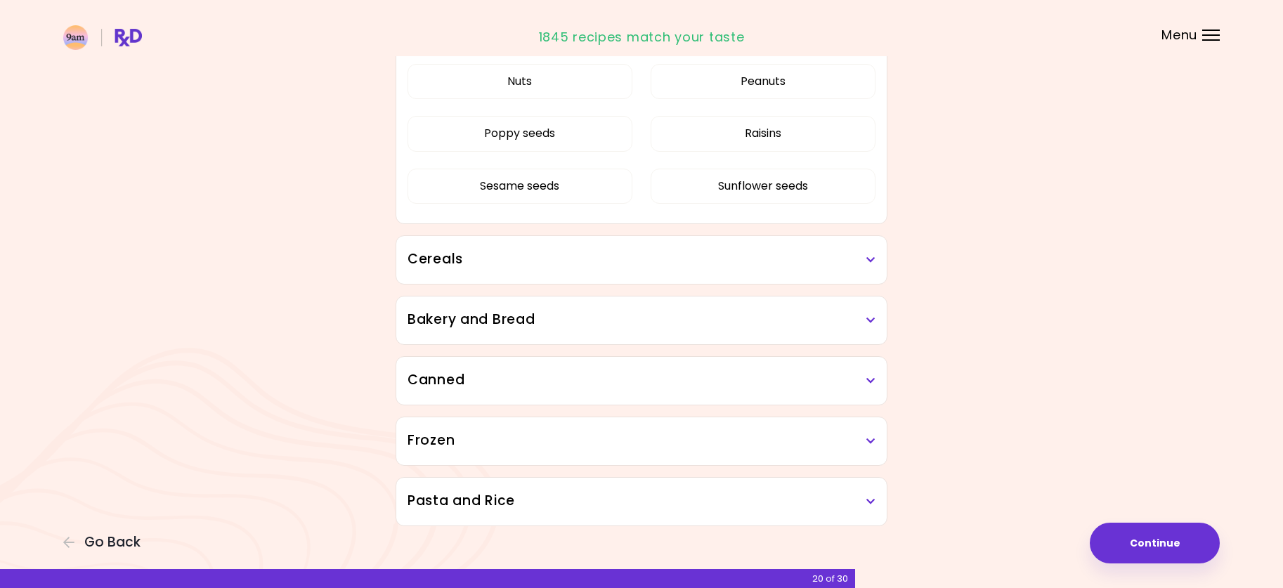
drag, startPoint x: 833, startPoint y: 268, endPoint x: 854, endPoint y: 264, distance: 21.4
click at [833, 267] on h3 "Cereals" at bounding box center [642, 259] width 468 height 20
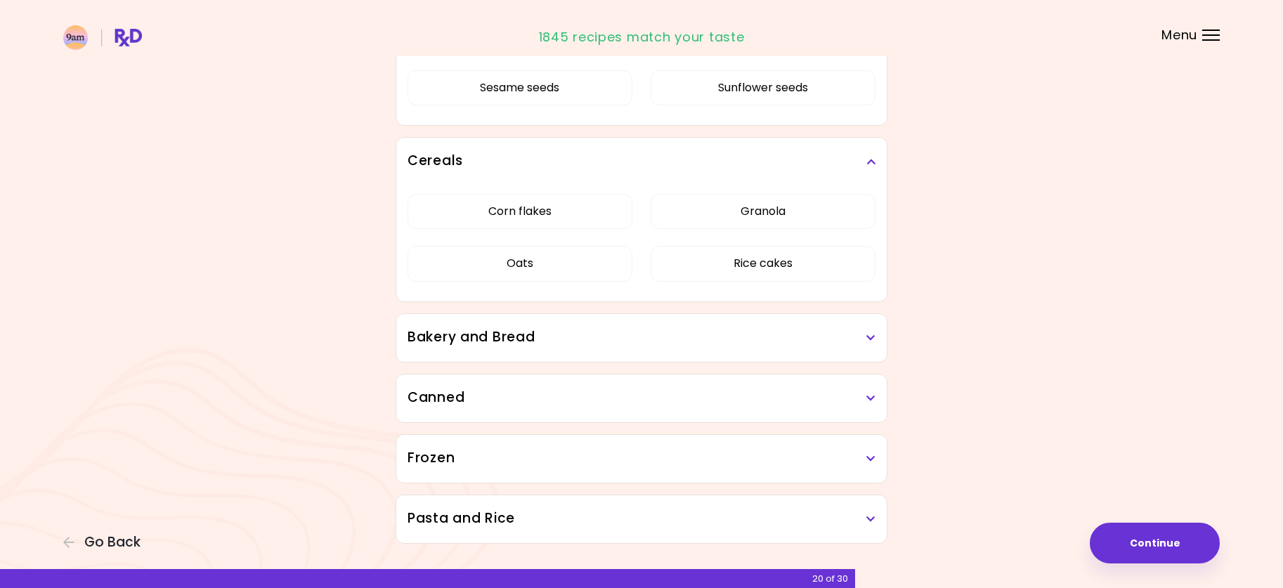
scroll to position [2089, 0]
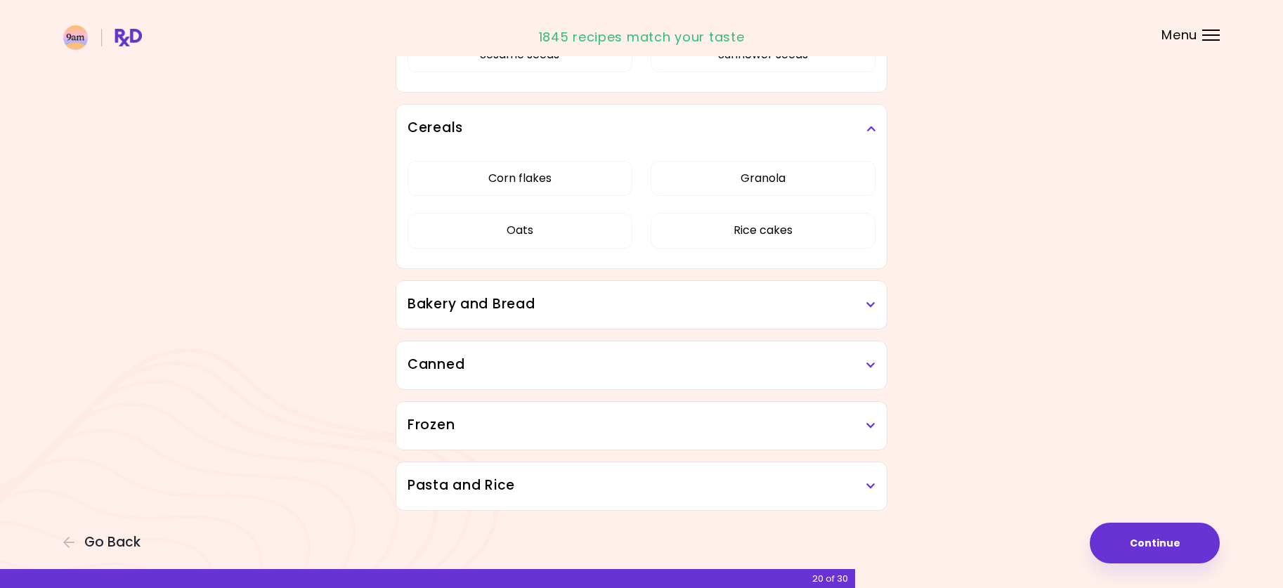
click at [793, 297] on h3 "Bakery and Bread" at bounding box center [642, 304] width 468 height 20
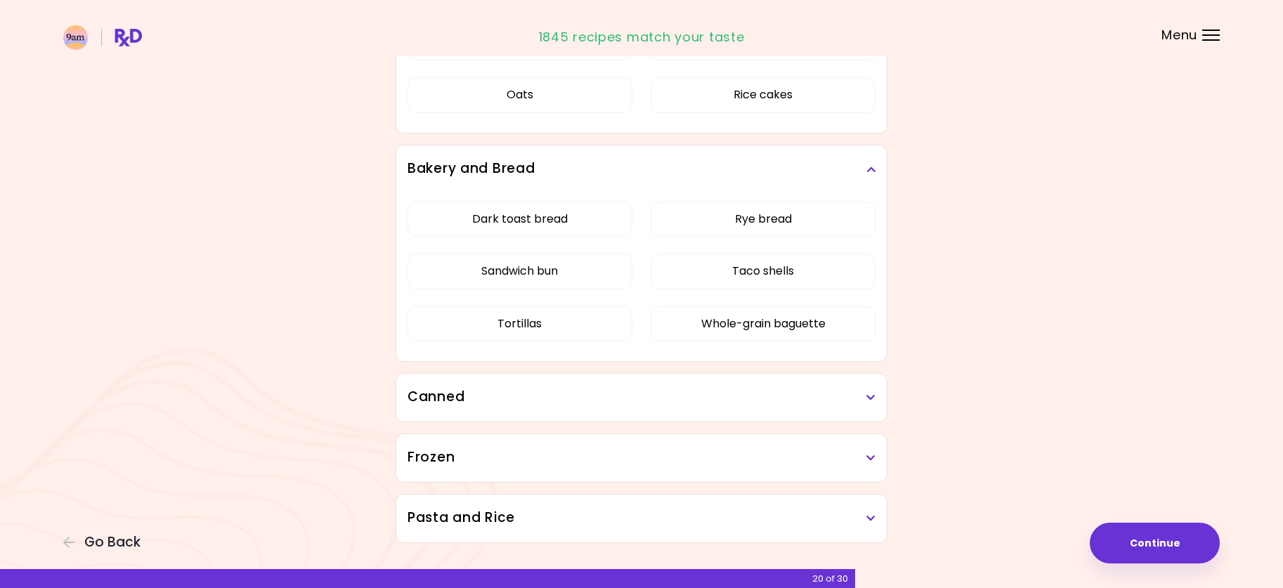
scroll to position [2257, 0]
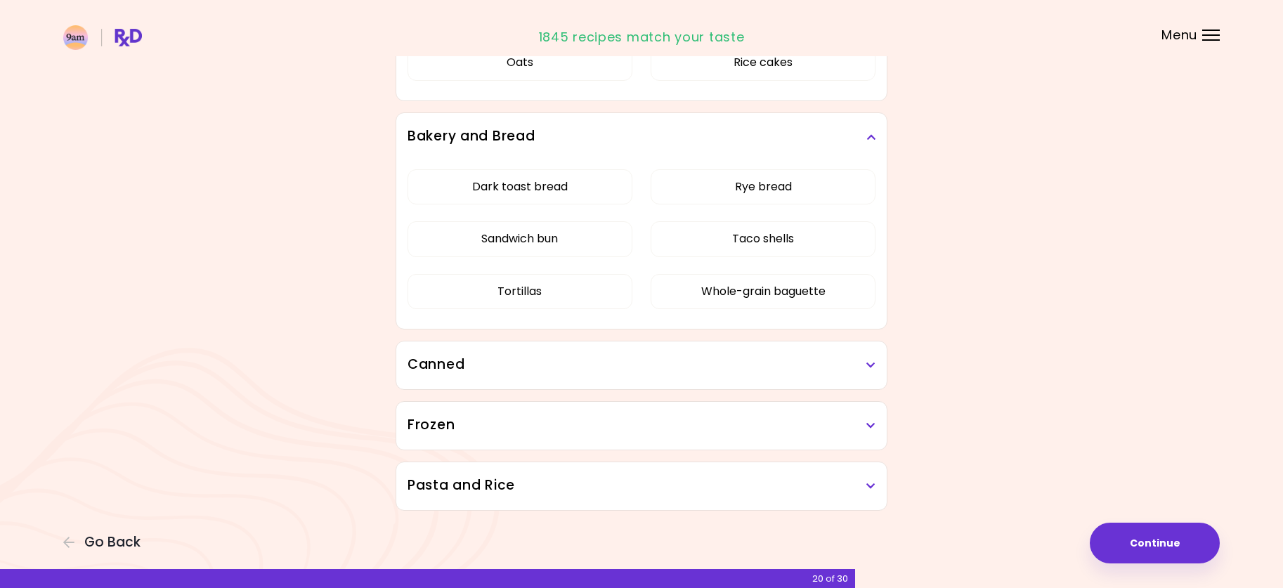
click at [823, 370] on h3 "Canned" at bounding box center [642, 365] width 468 height 20
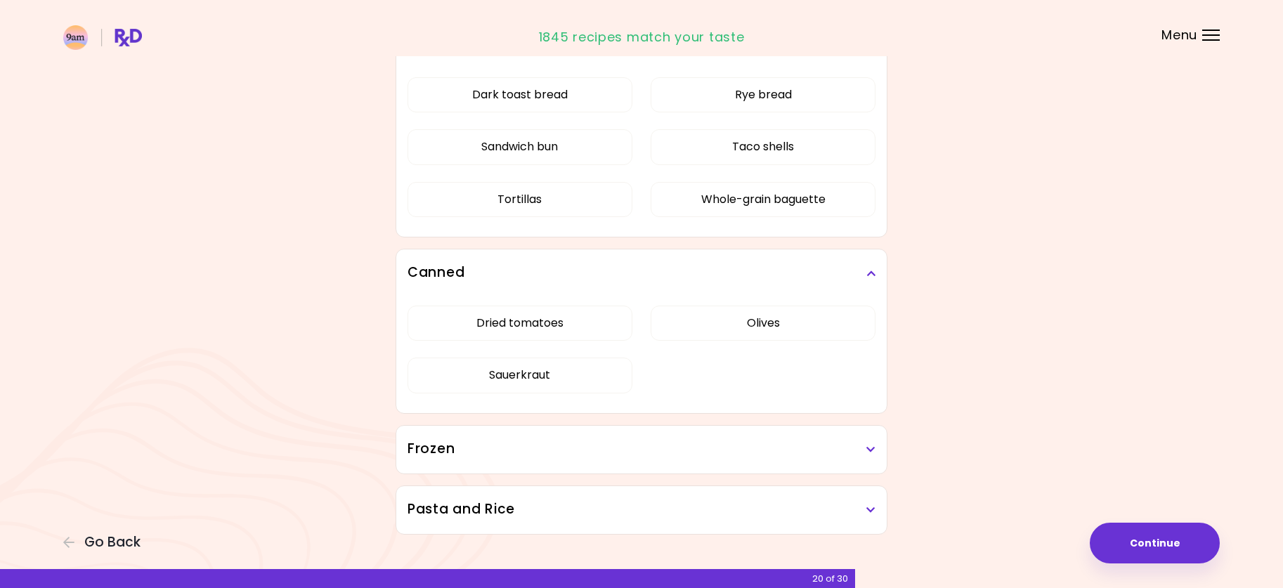
scroll to position [2373, 0]
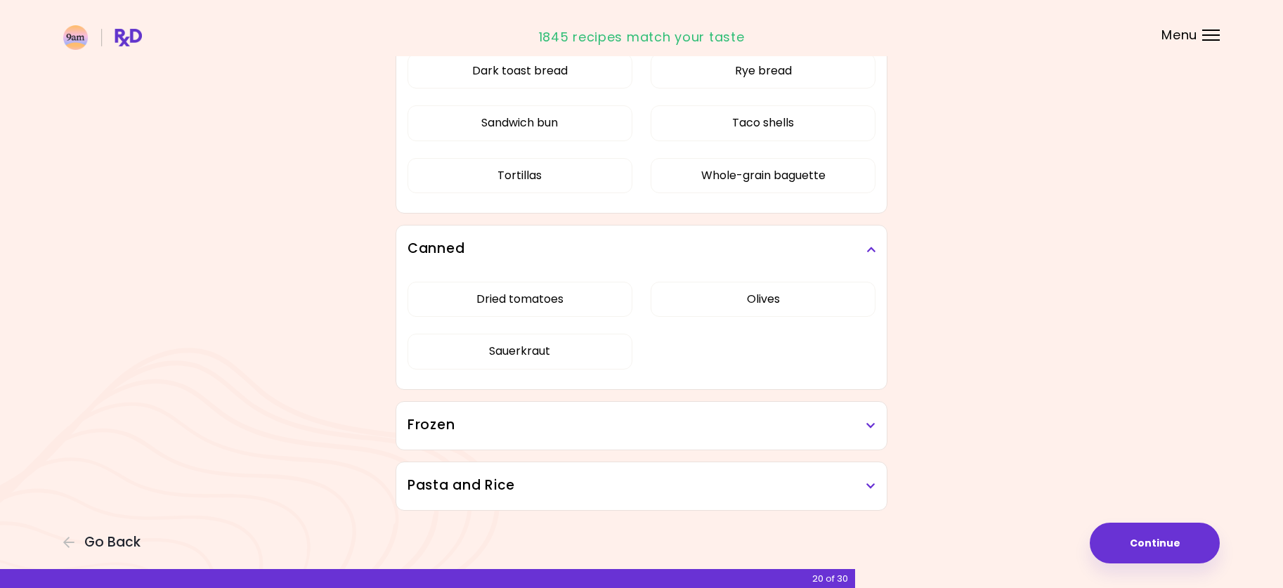
click at [734, 415] on h3 "Frozen" at bounding box center [642, 425] width 468 height 20
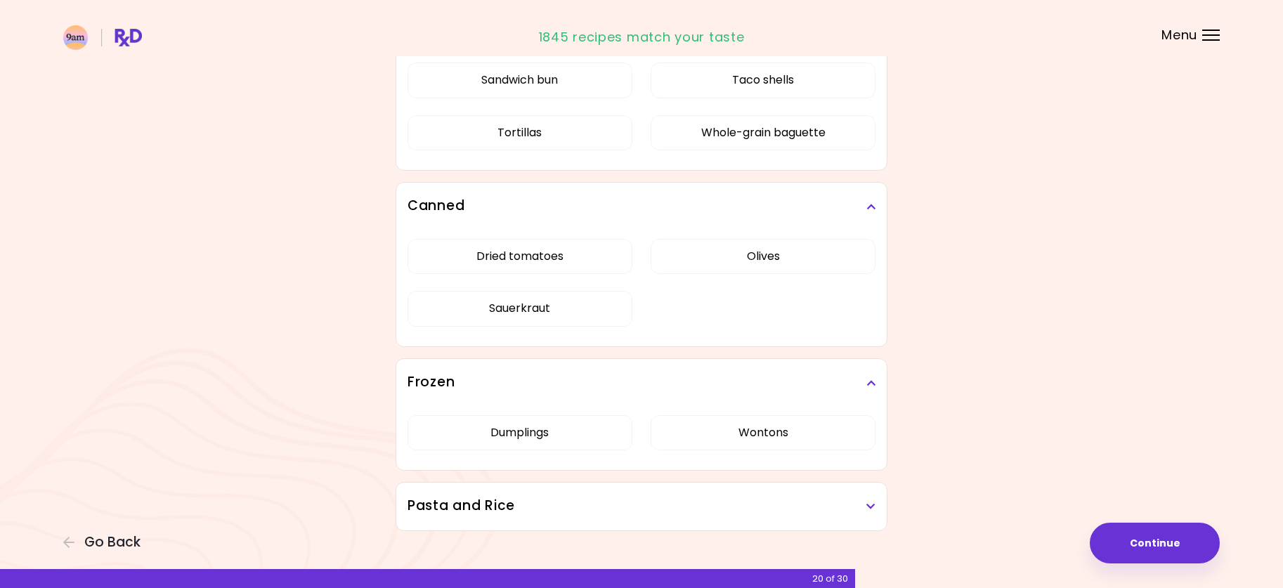
scroll to position [2436, 0]
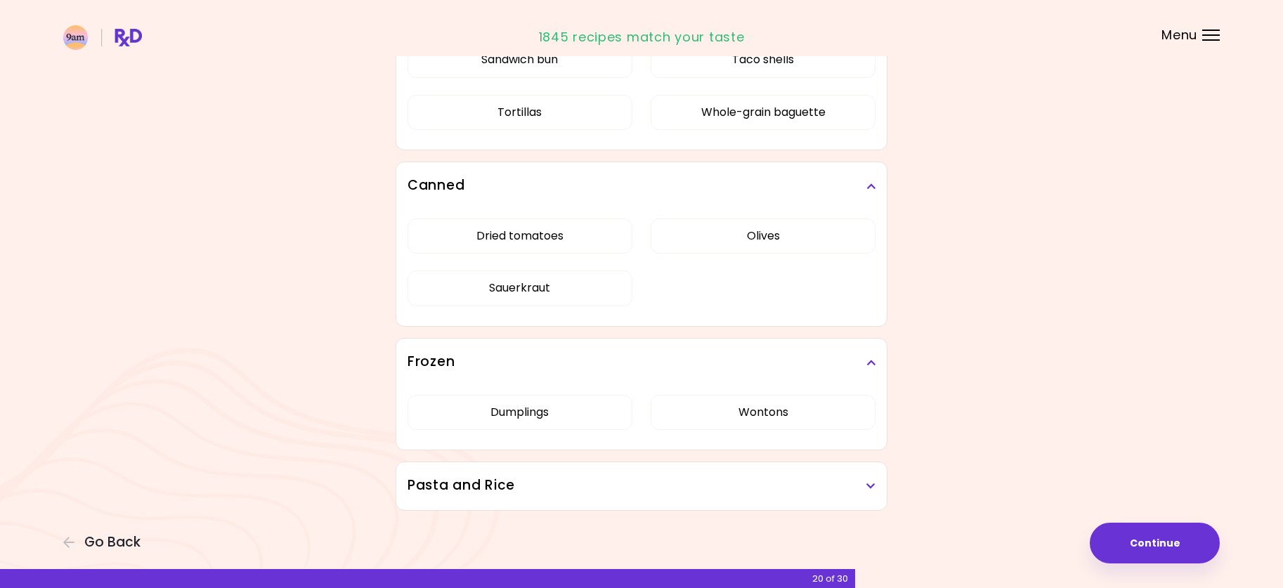
click at [722, 483] on h3 "Pasta and Rice" at bounding box center [642, 486] width 468 height 20
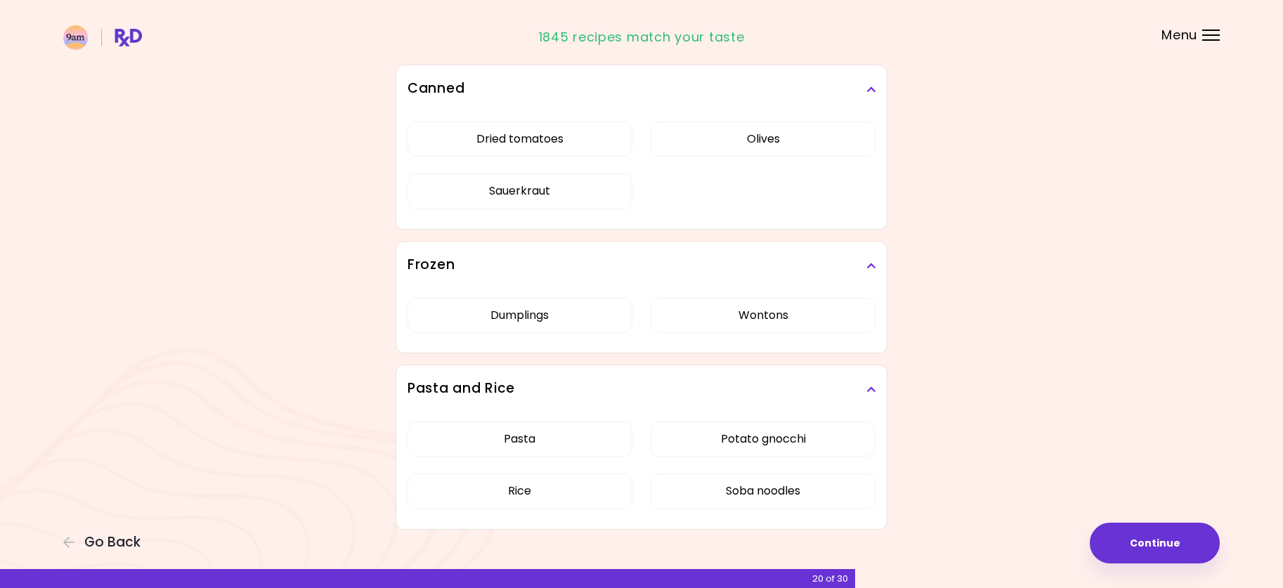
scroll to position [2552, 0]
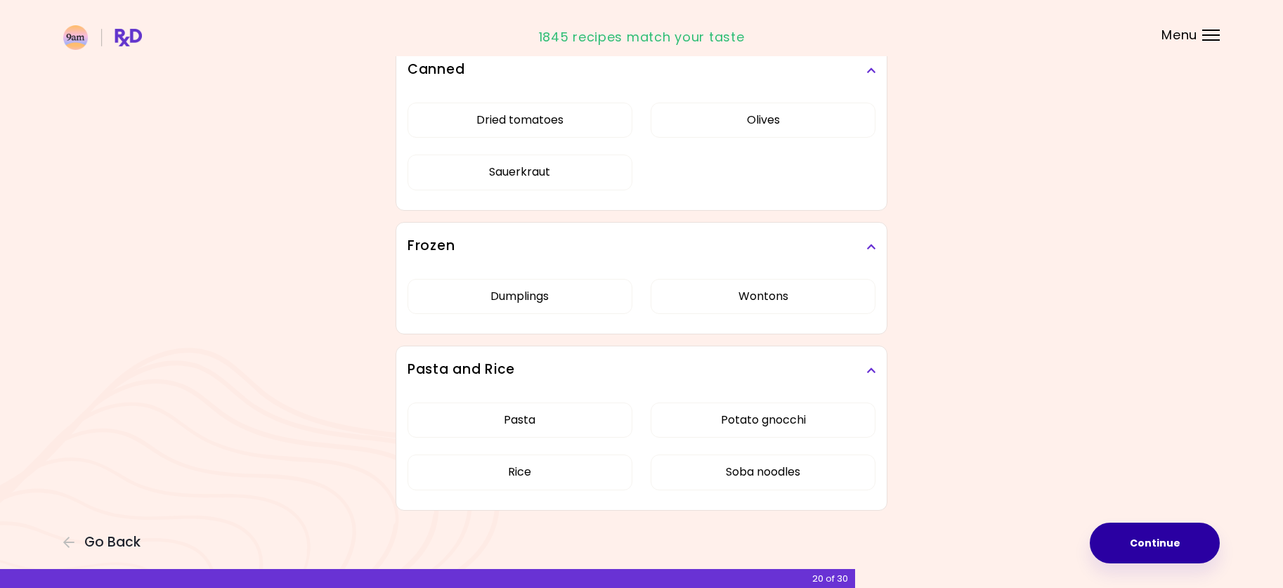
click at [1162, 542] on button "Continue" at bounding box center [1155, 543] width 130 height 41
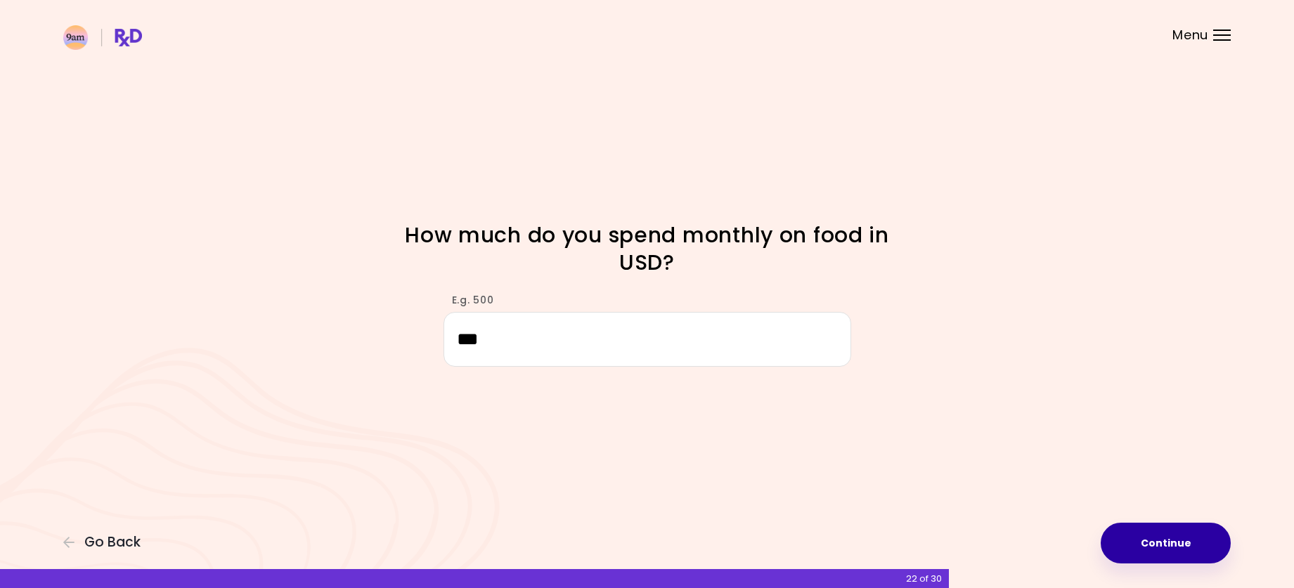
type input "***"
click at [1182, 550] on button "Continue" at bounding box center [1165, 543] width 130 height 41
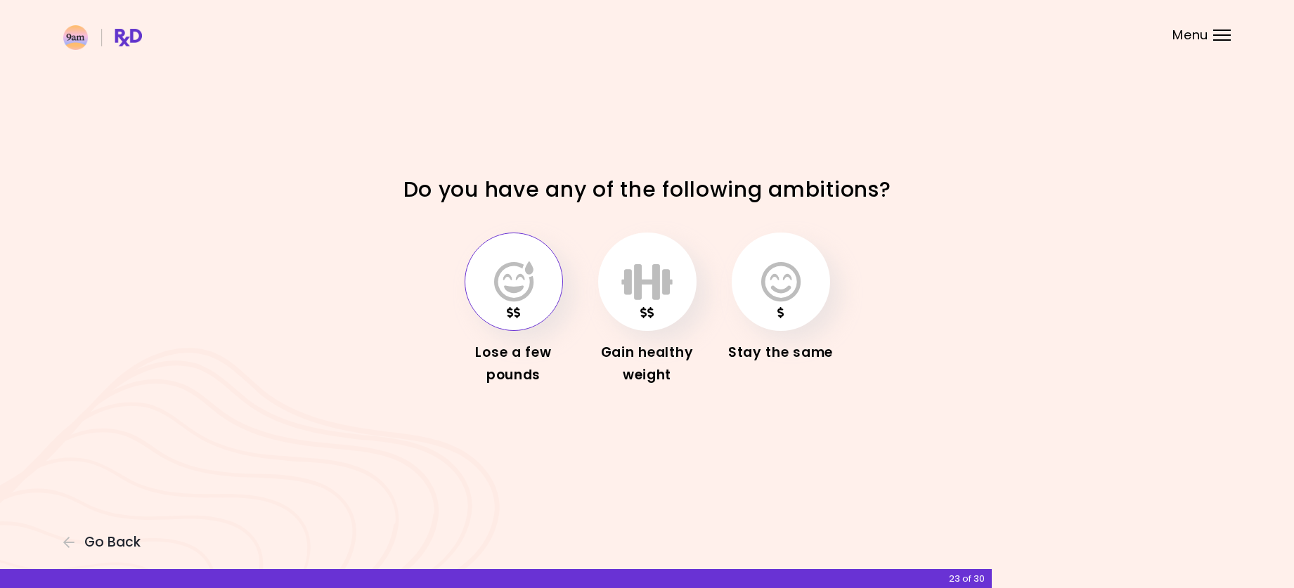
click at [509, 288] on icon "button" at bounding box center [513, 281] width 39 height 41
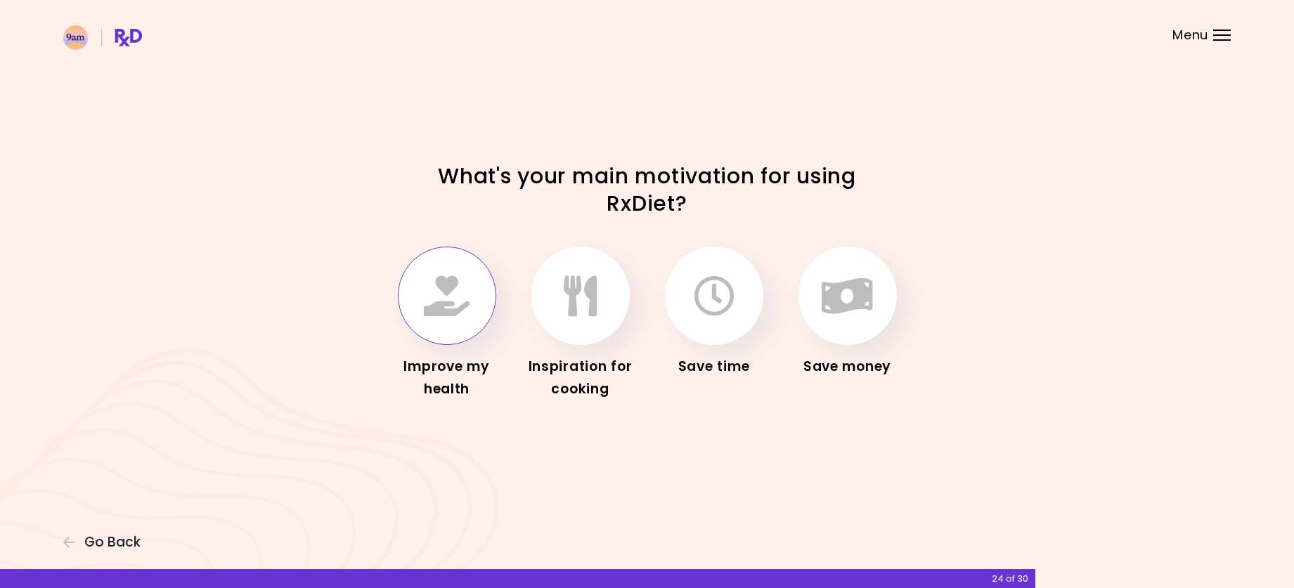
click at [460, 295] on icon "button" at bounding box center [447, 295] width 46 height 41
